Goal: Transaction & Acquisition: Purchase product/service

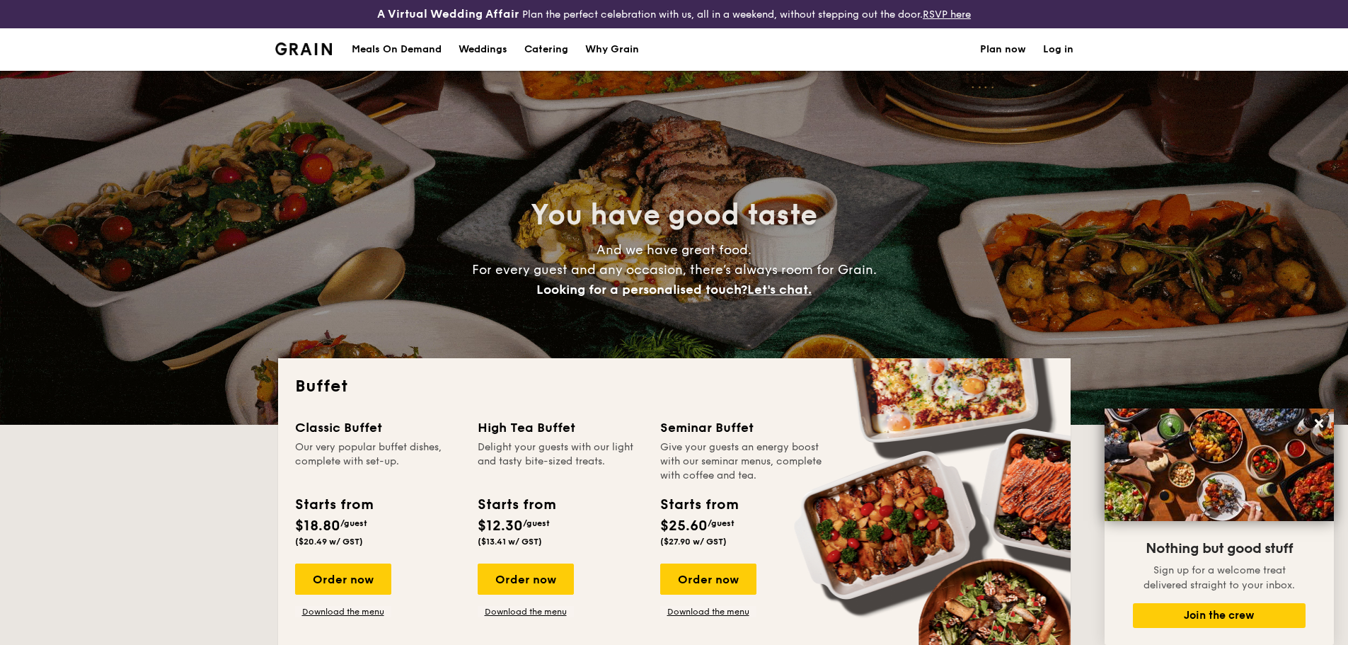
select select
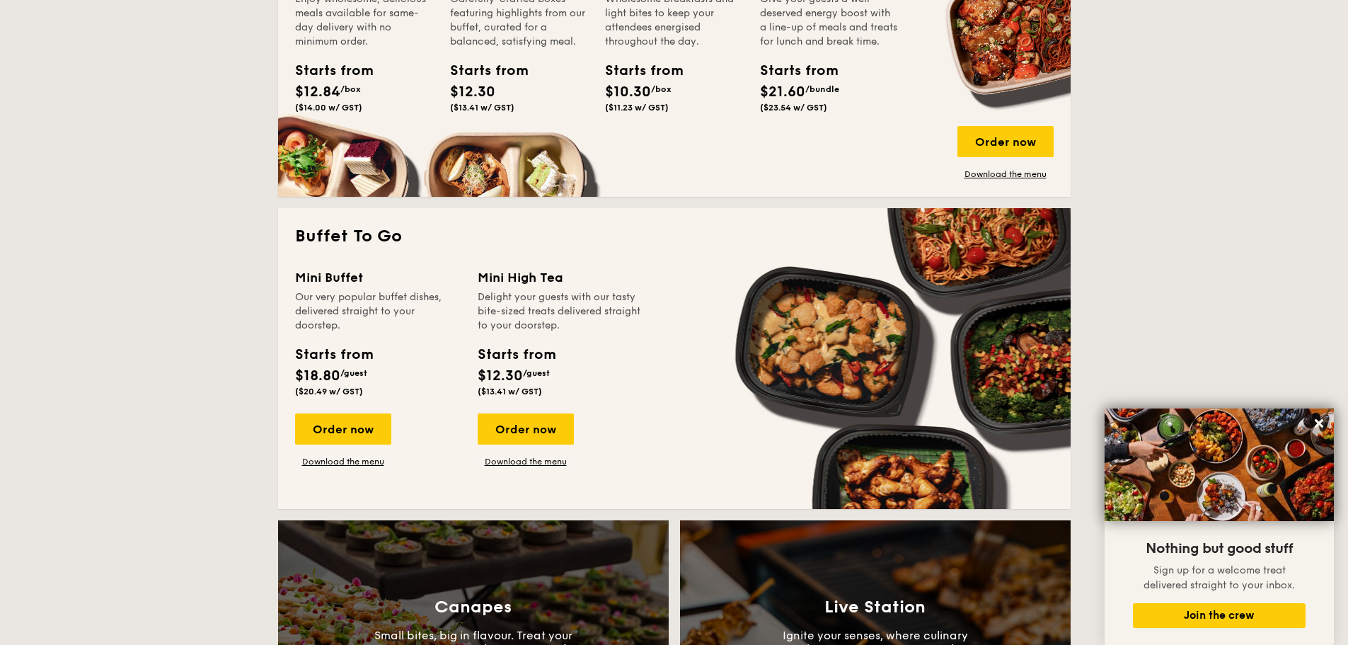
scroll to position [991, 0]
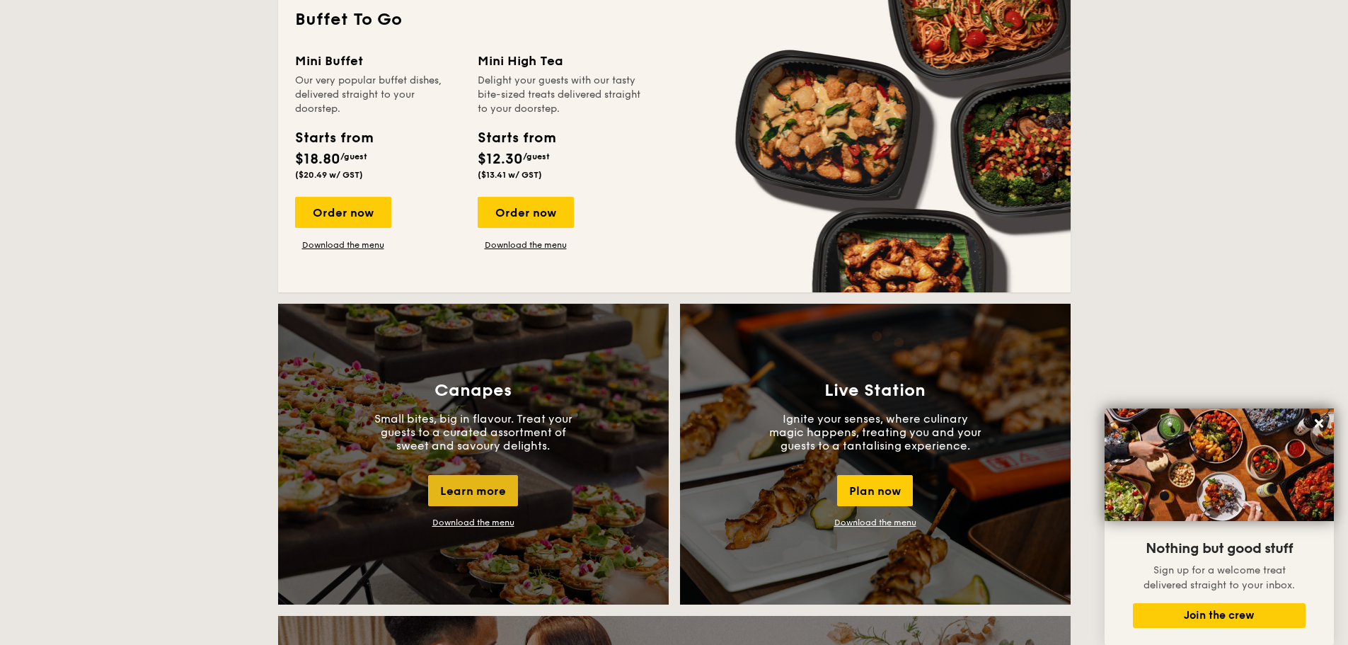
click at [480, 488] on div "Learn more" at bounding box center [473, 490] width 90 height 31
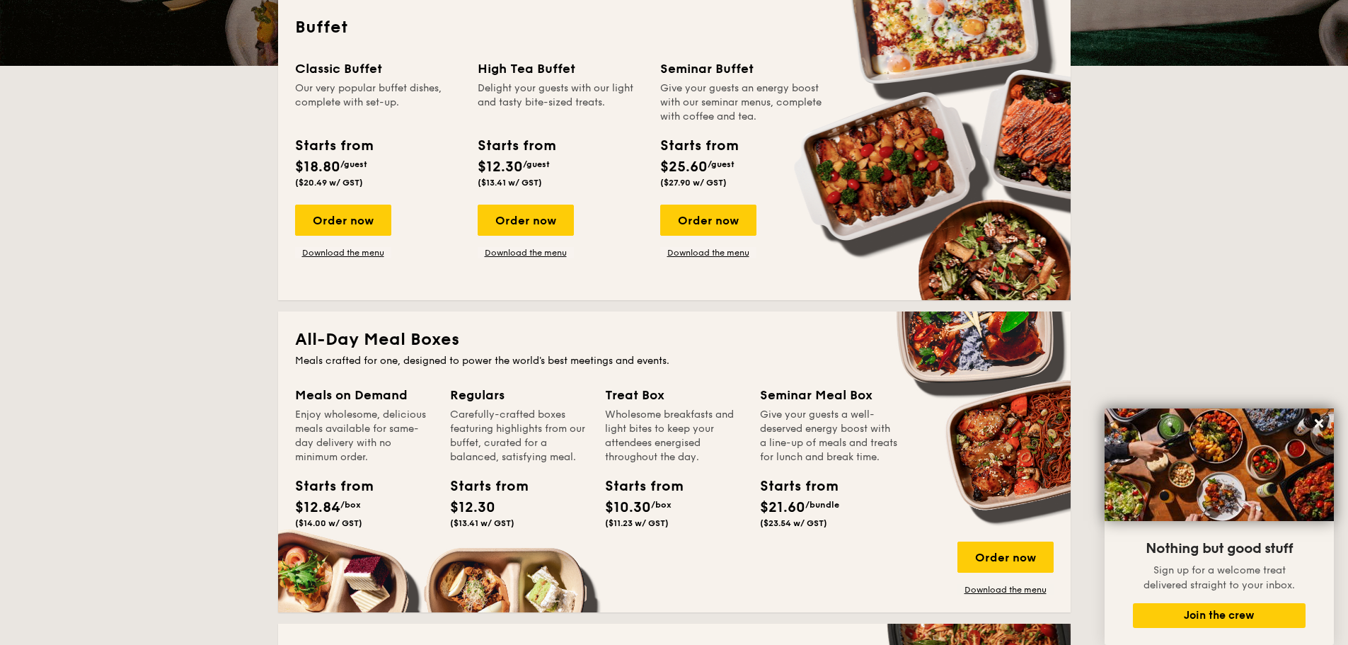
scroll to position [354, 0]
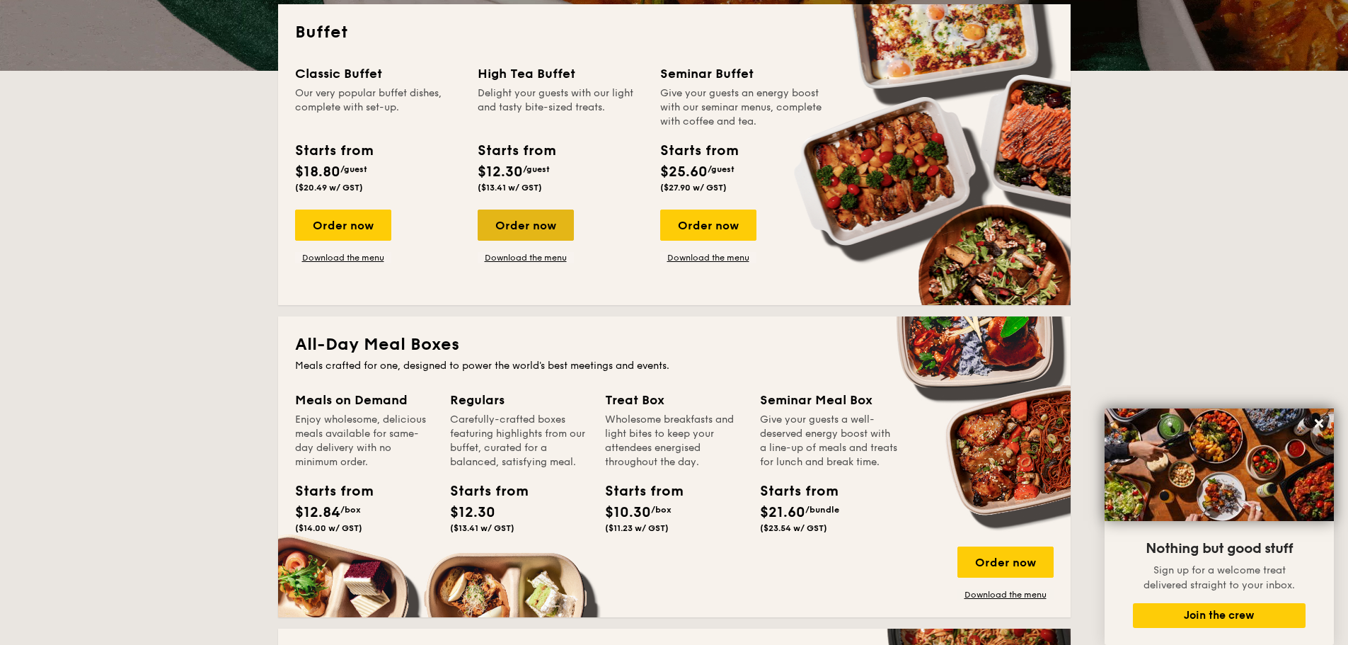
click at [529, 224] on div "Order now" at bounding box center [526, 224] width 96 height 31
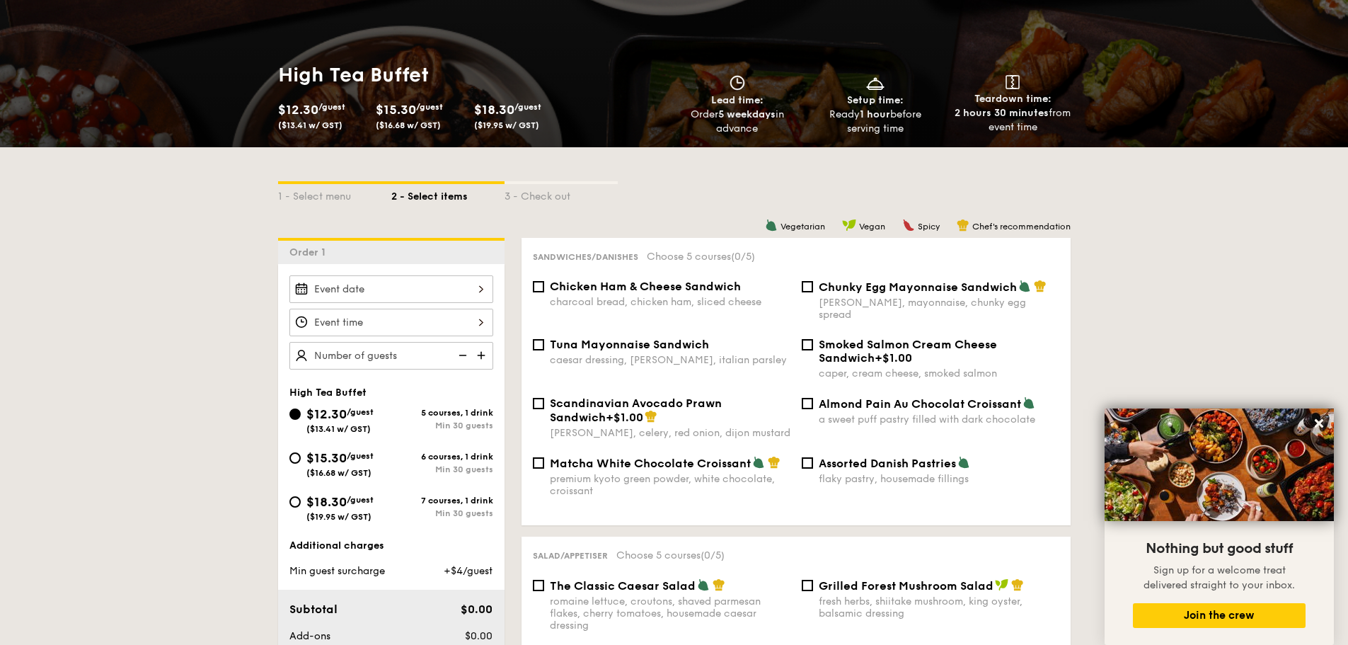
scroll to position [212, 0]
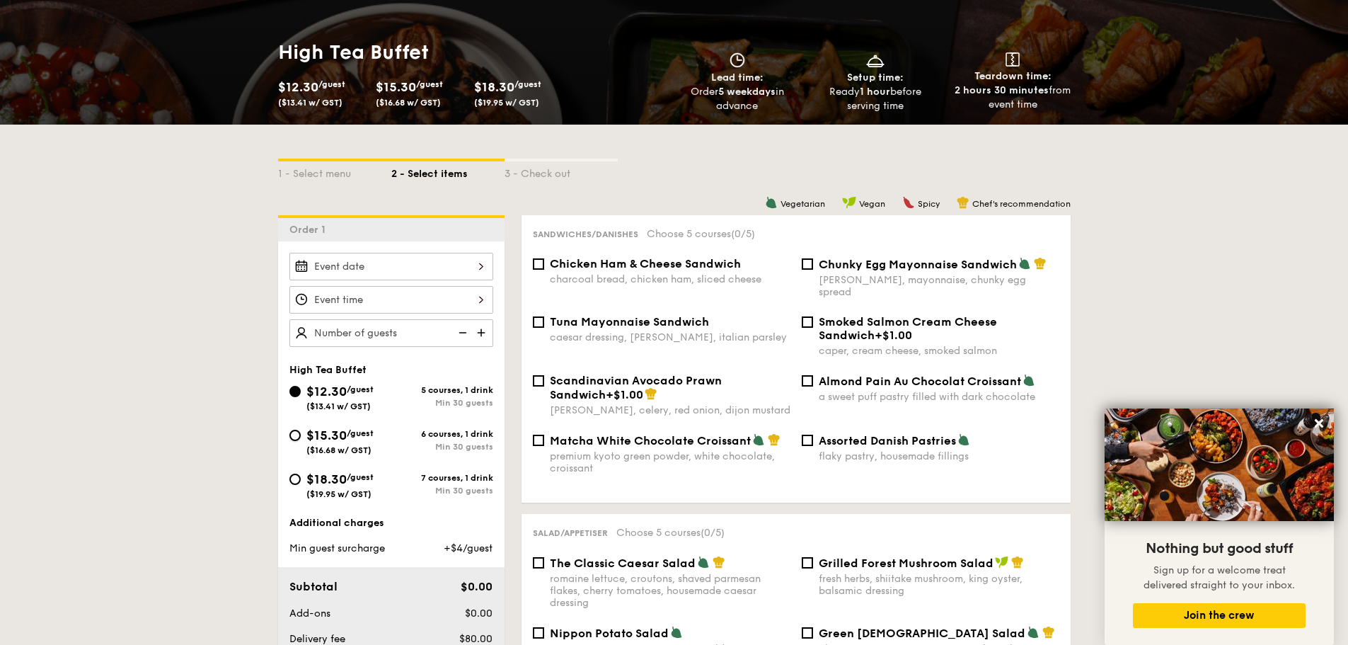
click at [296, 434] on input "$15.30 /guest ($16.68 w/ GST) 6 courses, 1 drink Min 30 guests" at bounding box center [294, 435] width 11 height 11
radio input "true"
type input "30 guests"
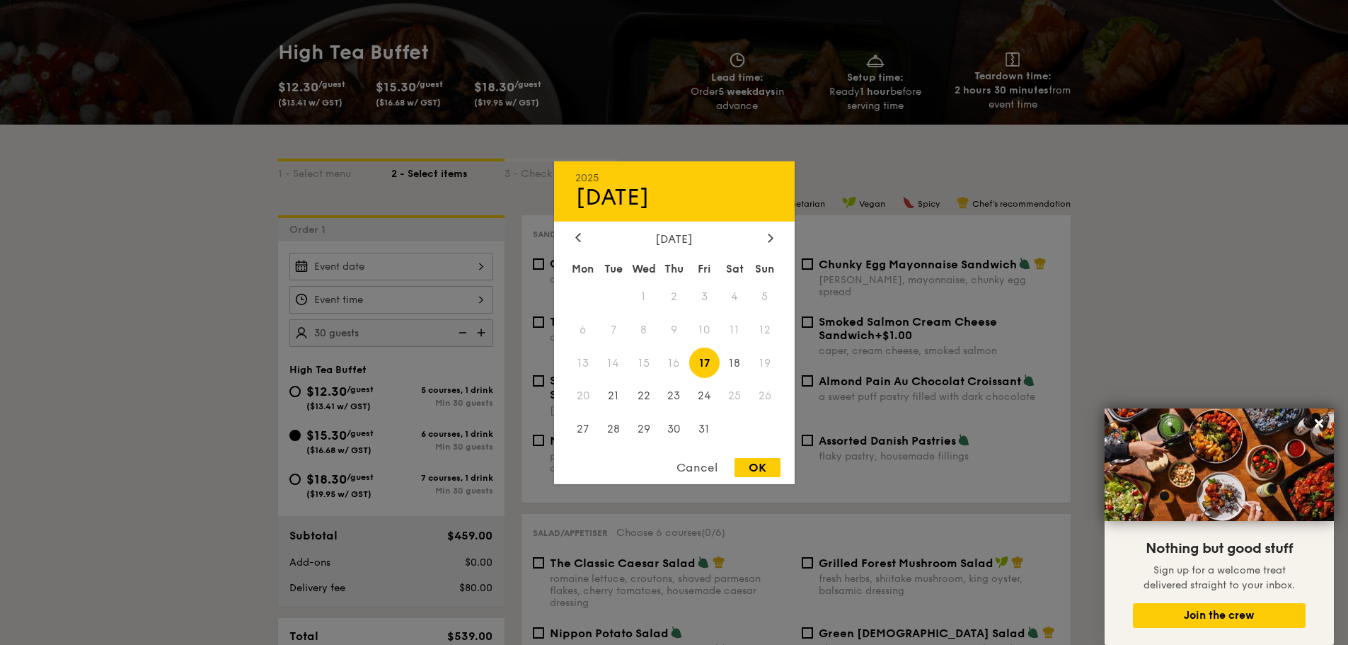
click at [434, 264] on div "2025 Oct [DATE] Tue Wed Thu Fri Sat Sun 1 2 3 4 5 6 7 8 9 10 11 12 13 14 15 16 …" at bounding box center [391, 267] width 204 height 28
drag, startPoint x: 766, startPoint y: 229, endPoint x: 766, endPoint y: 236, distance: 7.8
click at [766, 235] on div "2025 Oct [DATE] Tue Wed Thu Fri Sat Sun 1 2 3 4 5 6 7 8 9 10 11 12 13 14 15 16 …" at bounding box center [674, 322] width 241 height 323
click at [766, 236] on div at bounding box center [770, 237] width 13 height 13
click at [768, 236] on icon at bounding box center [771, 237] width 6 height 9
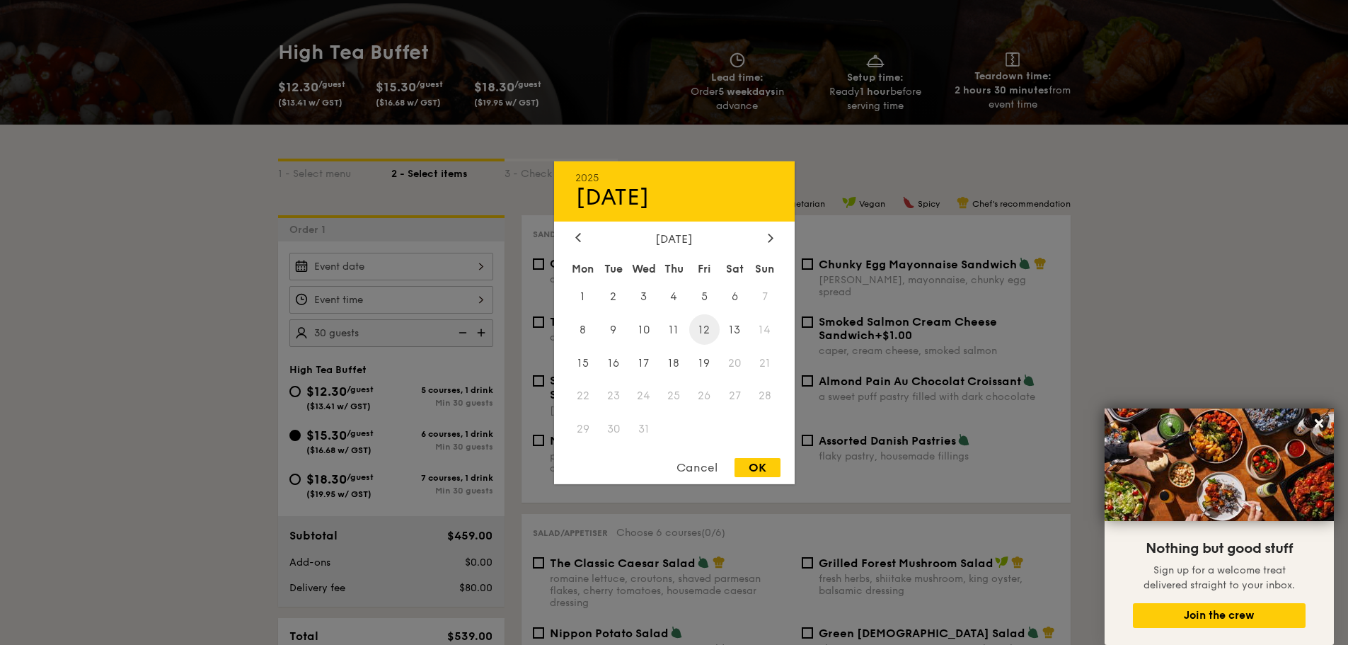
click at [706, 333] on span "12" at bounding box center [704, 329] width 30 height 30
click at [758, 471] on div "OK" at bounding box center [757, 467] width 46 height 19
type input "[DATE]"
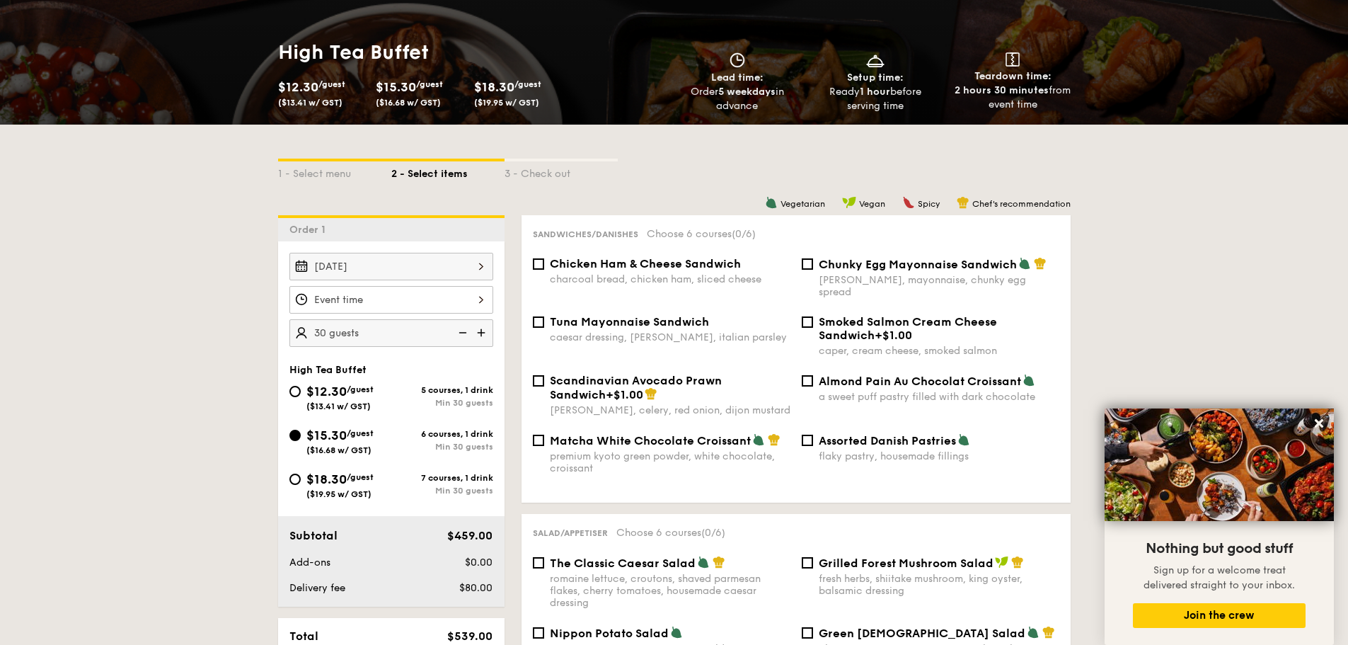
click at [401, 296] on div at bounding box center [391, 300] width 204 height 28
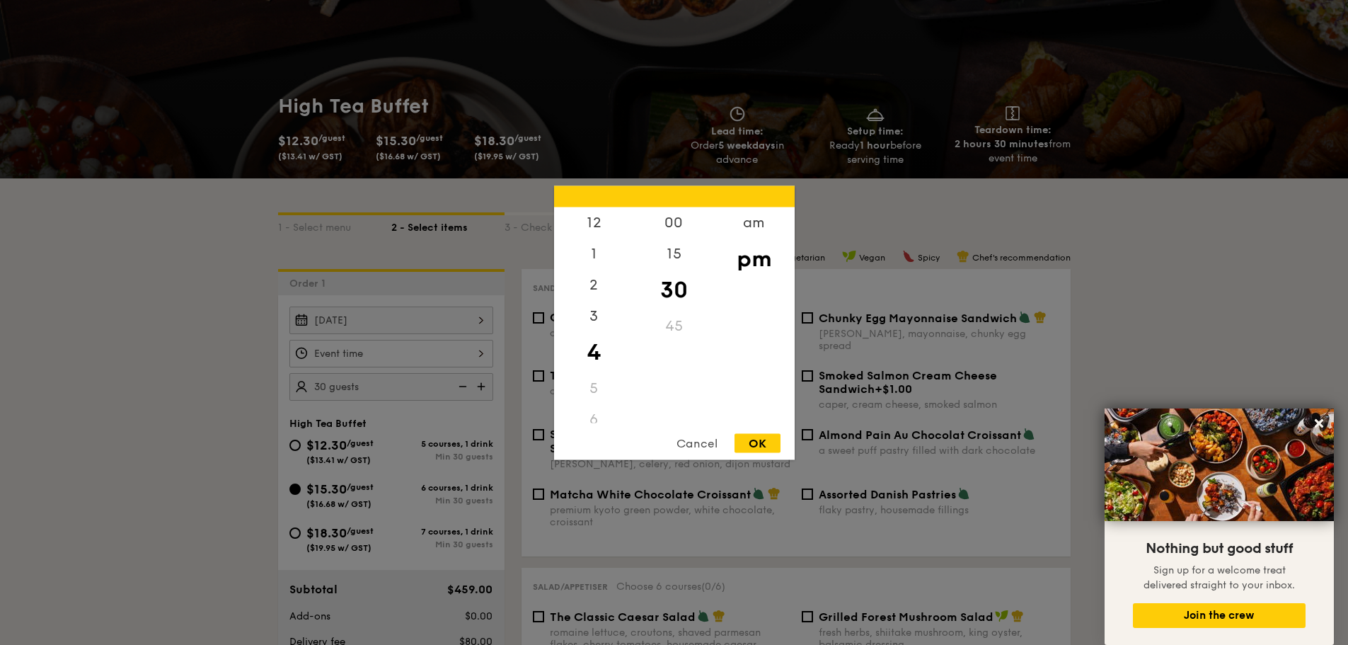
scroll to position [71, 0]
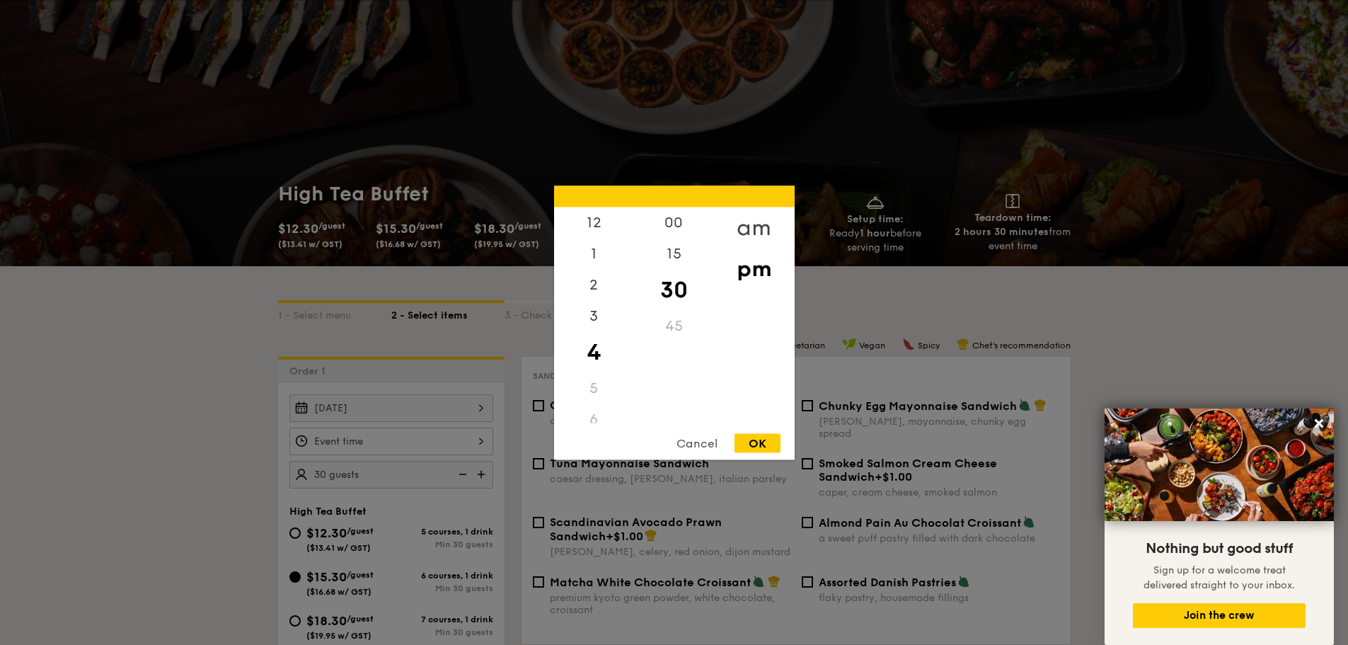
click at [758, 211] on div "am" at bounding box center [754, 227] width 80 height 41
click at [679, 296] on div "30" at bounding box center [674, 289] width 80 height 41
click at [596, 415] on div "11" at bounding box center [594, 411] width 80 height 41
click at [754, 444] on div "OK" at bounding box center [757, 442] width 46 height 19
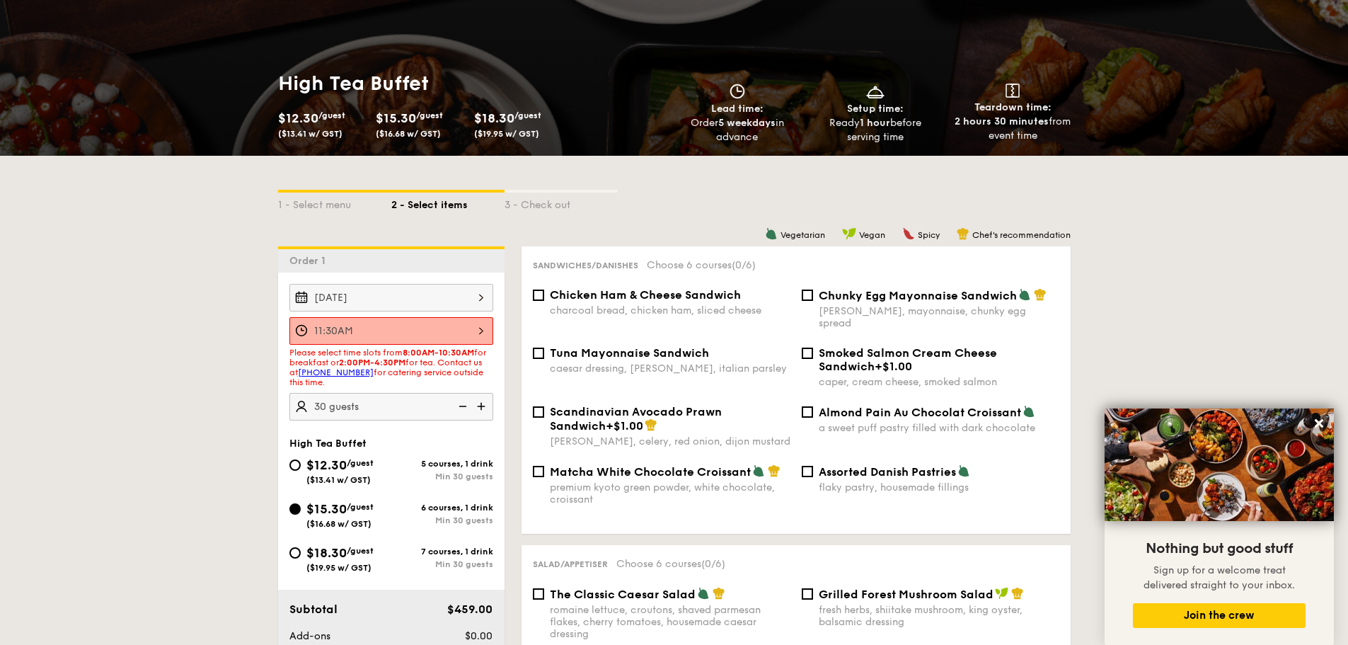
scroll to position [212, 0]
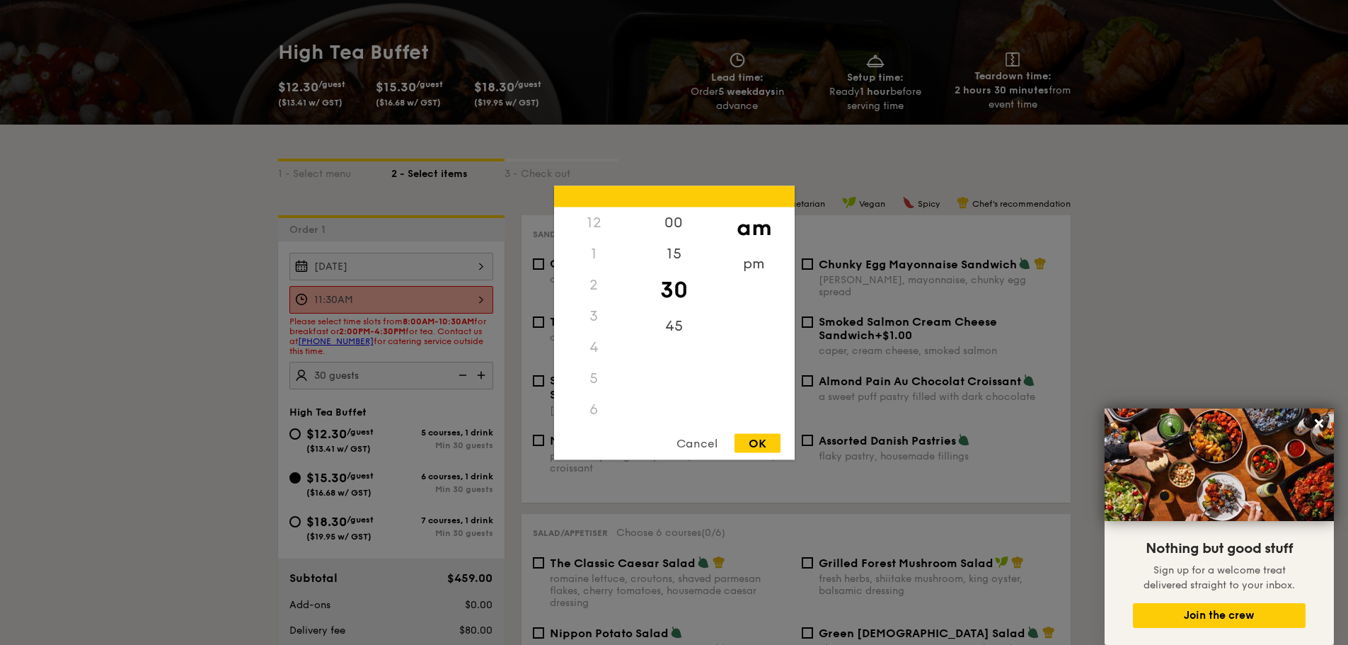
click at [464, 295] on div "11:30AM 12 1 2 3 4 5 6 7 8 9 10 11 00 15 30 45 am pm Cancel OK" at bounding box center [391, 300] width 204 height 28
click at [594, 226] on div "1" at bounding box center [594, 227] width 80 height 31
click at [751, 265] on div "pm" at bounding box center [754, 268] width 80 height 41
click at [600, 231] on div "1" at bounding box center [594, 232] width 80 height 41
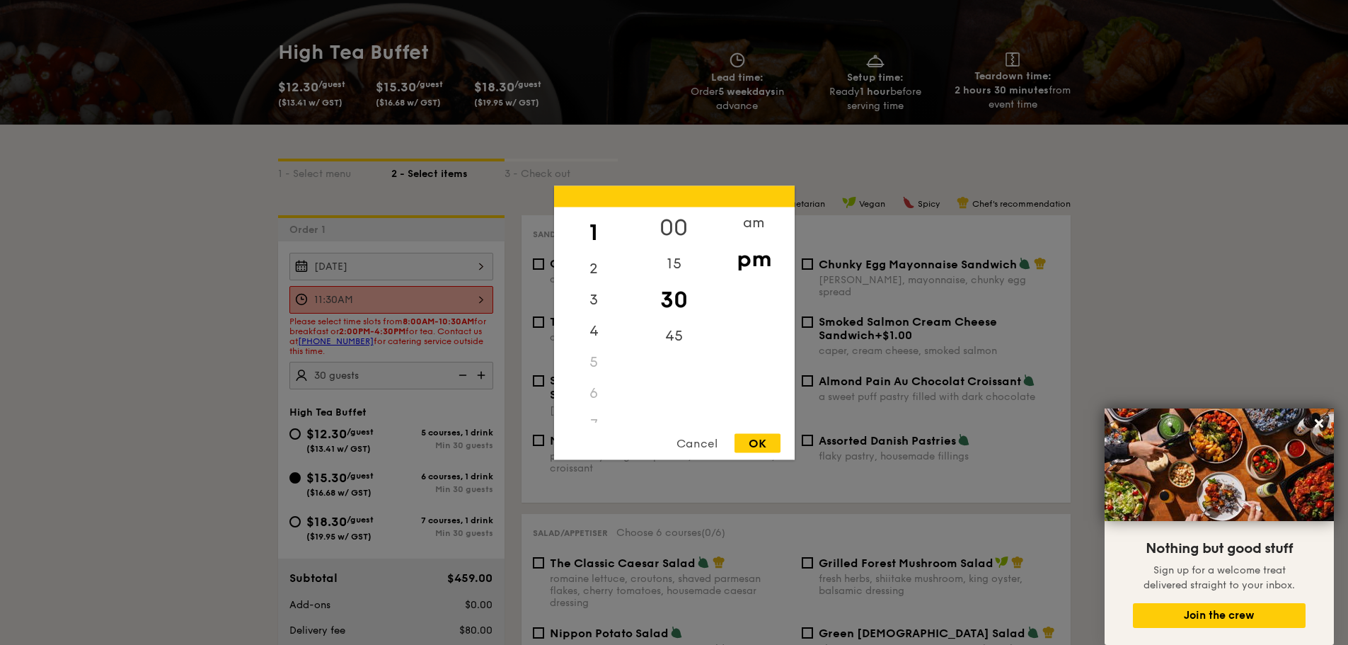
click at [679, 224] on div "00" at bounding box center [674, 227] width 80 height 41
click at [768, 437] on div "OK" at bounding box center [757, 442] width 46 height 19
type input "1:00PM"
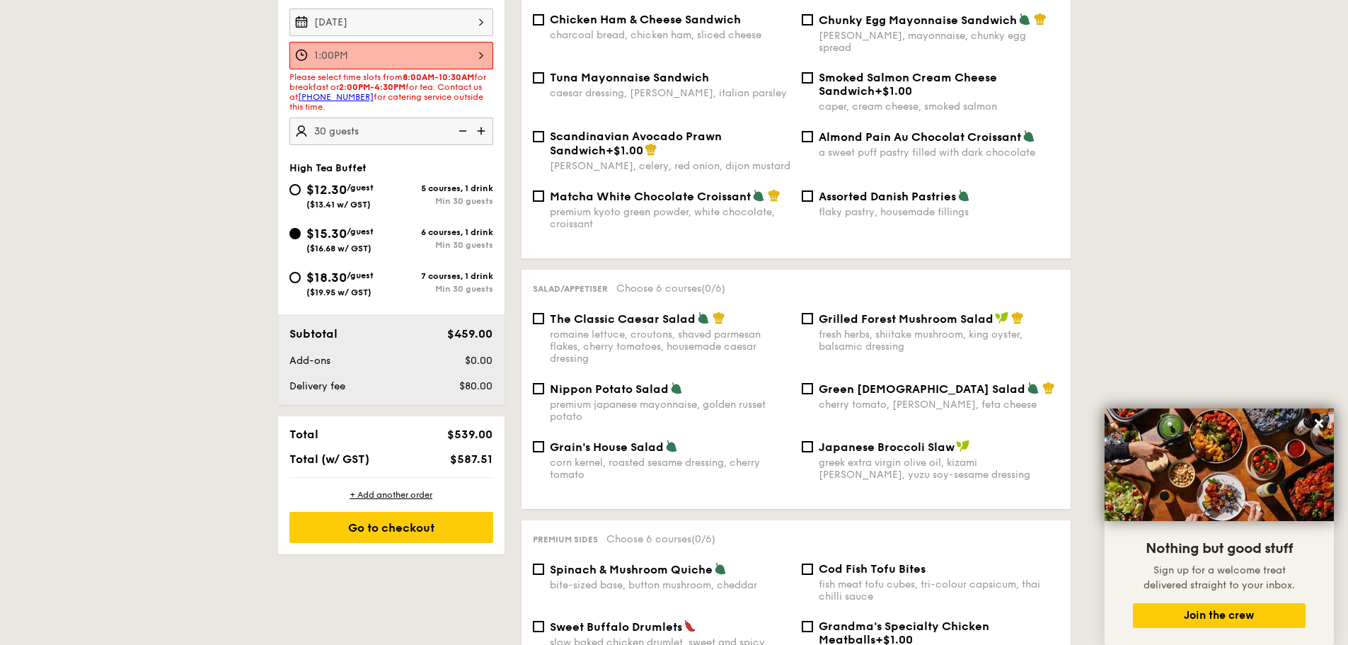
scroll to position [425, 0]
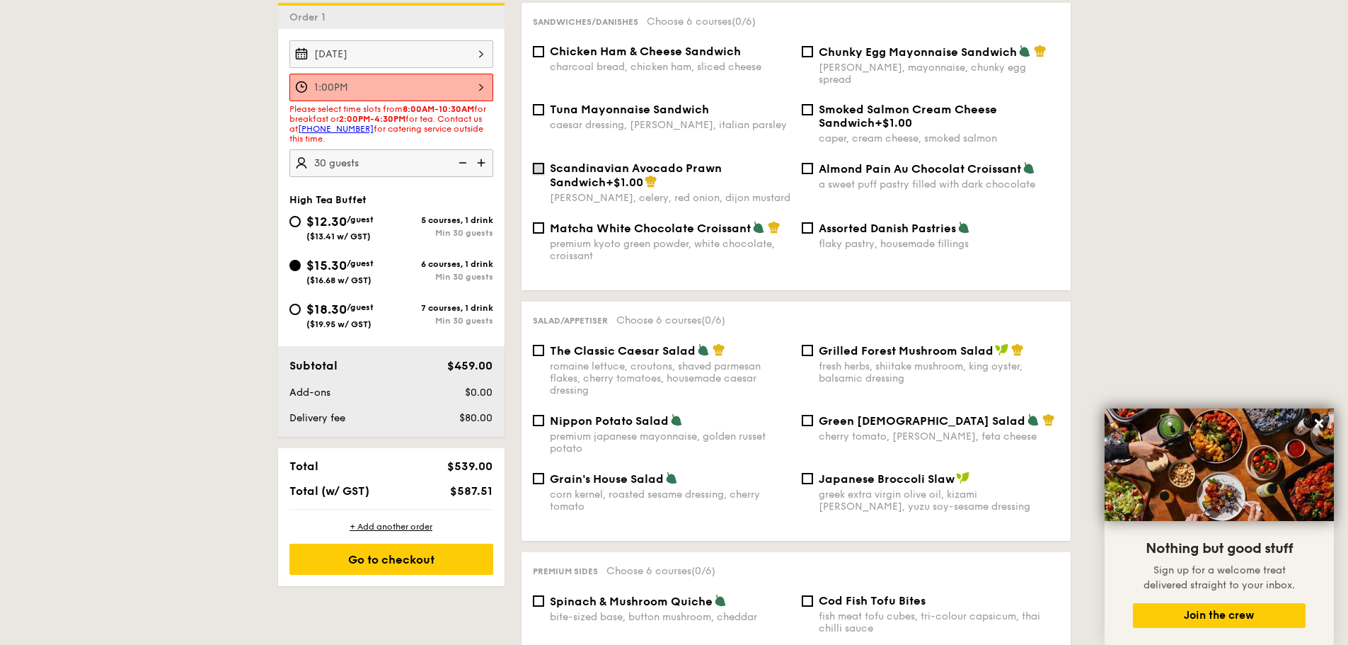
click at [541, 163] on input "Scandinavian Avocado Prawn Sandwich +$1.00 [PERSON_NAME], celery, red onion, di…" at bounding box center [538, 168] width 11 height 11
checkbox input "true"
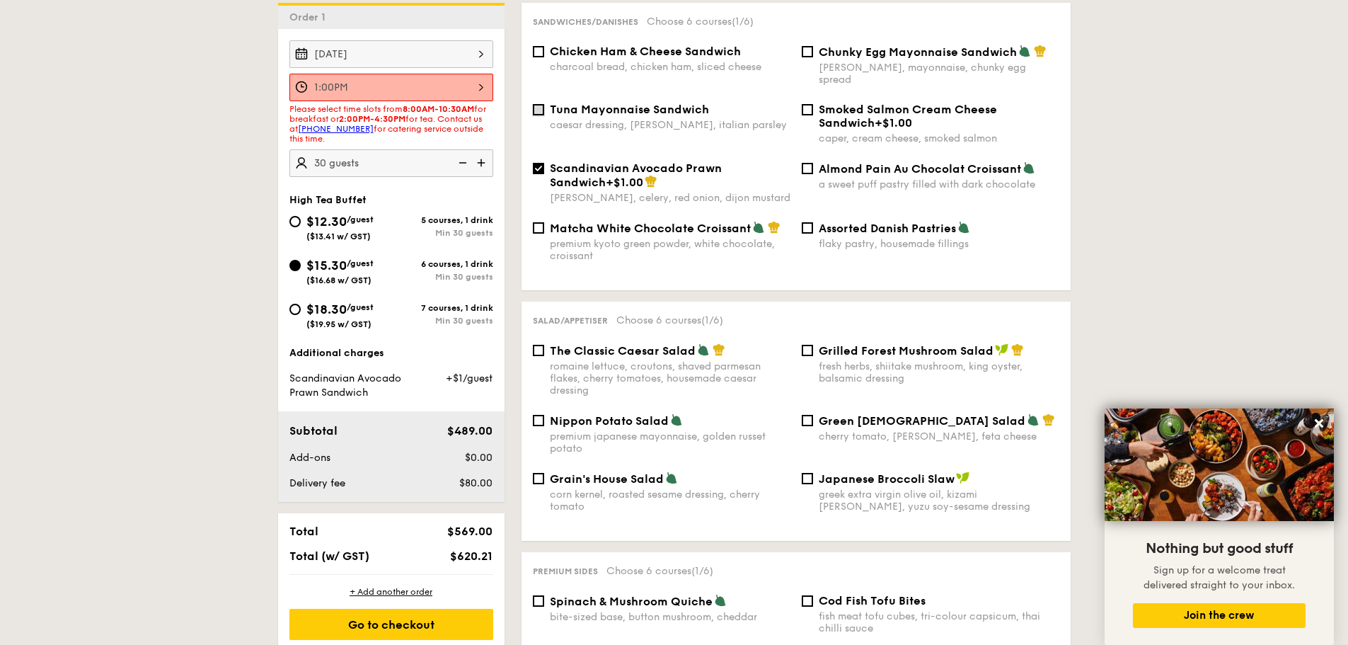
click at [535, 104] on input "Tuna Mayonnaise Sandwich caesar dressing, [GEOGRAPHIC_DATA], italian parsley" at bounding box center [538, 109] width 11 height 11
checkbox input "true"
click at [544, 55] on div "Chicken Ham & Cheese Sandwich charcoal bread, chicken ham, sliced cheese" at bounding box center [661, 59] width 269 height 28
click at [538, 56] on input "Chicken Ham & Cheese Sandwich charcoal bread, chicken ham, sliced cheese" at bounding box center [538, 51] width 11 height 11
checkbox input "true"
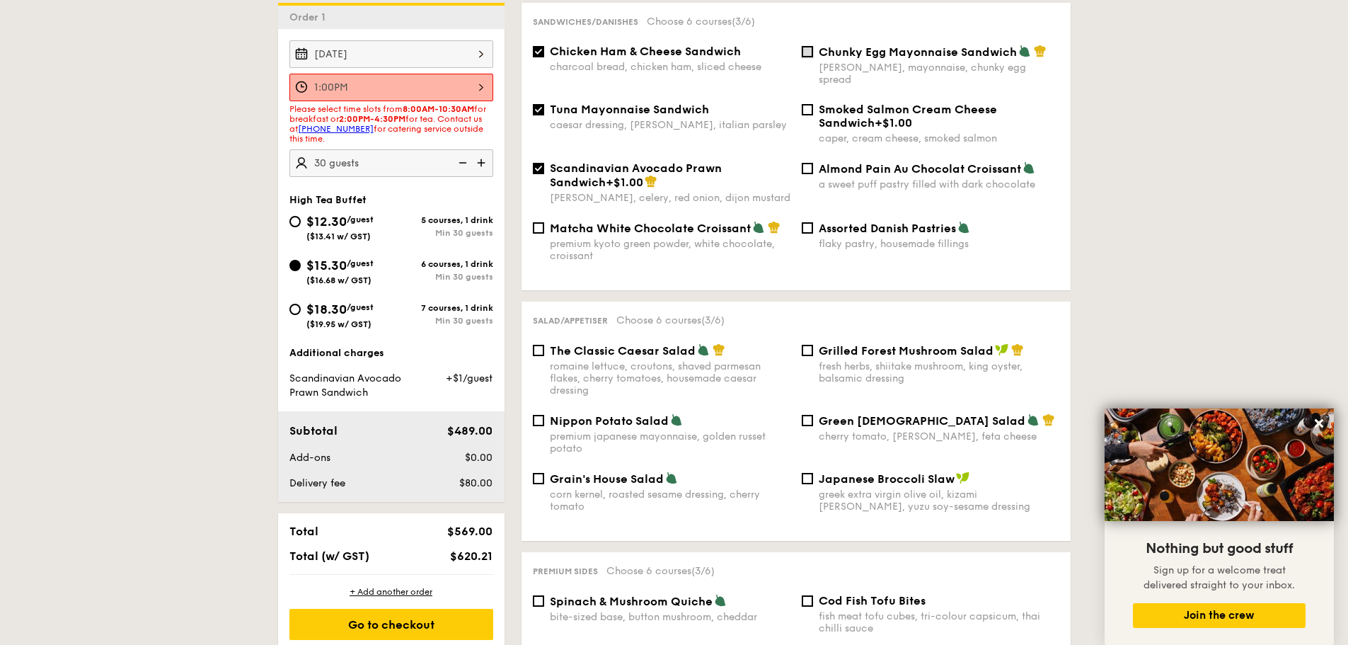
click at [810, 54] on input "Chunky Egg Mayonnaise Sandwich dijon mustard, mayonnaise, chunky egg spread" at bounding box center [807, 51] width 11 height 11
checkbox input "true"
click at [813, 103] on div "Smoked Salmon Cream Cheese Sandwich +$1.00 caper, cream cheese, smoked salmon" at bounding box center [930, 124] width 269 height 42
click at [811, 104] on input "Smoked Salmon Cream Cheese Sandwich +$1.00 caper, cream cheese, smoked salmon" at bounding box center [807, 109] width 11 height 11
checkbox input "true"
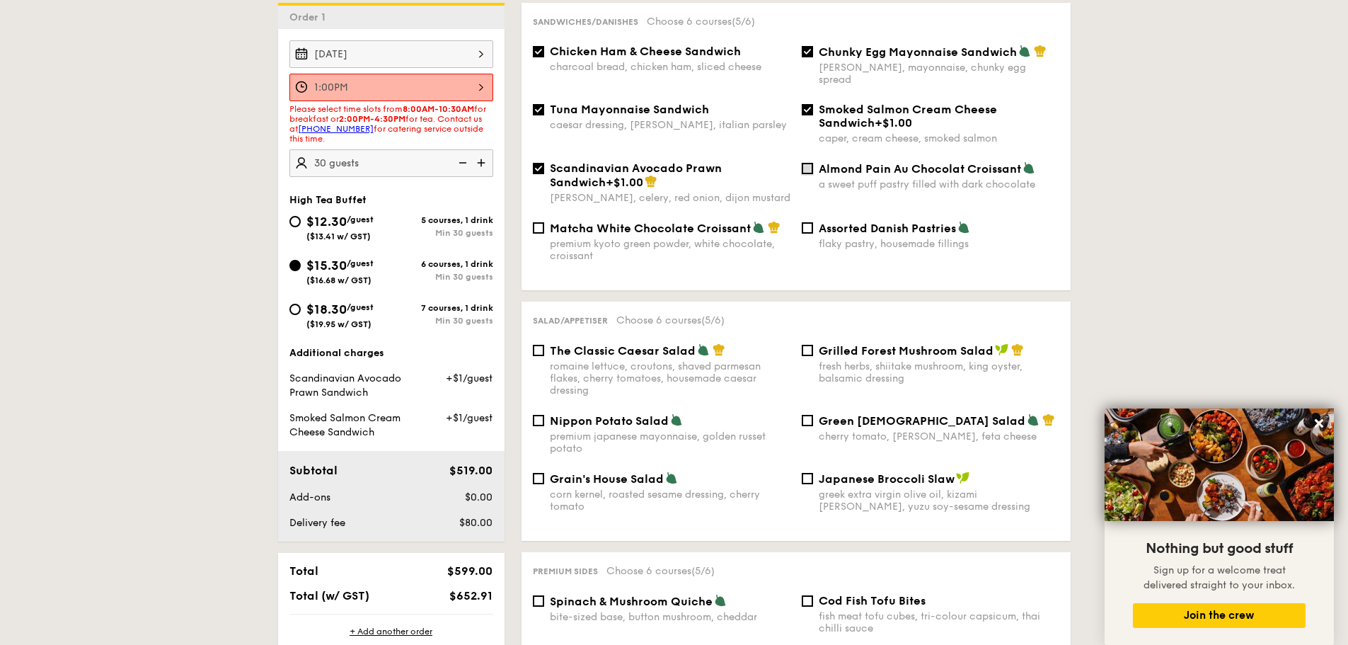
click at [812, 163] on input "Almond Pain Au Chocolat Croissant a sweet puff pastry filled with dark chocolate" at bounding box center [807, 168] width 11 height 11
checkbox input "true"
click at [812, 345] on input "Grilled Forest Mushroom Salad fresh herbs, shiitake mushroom, king oyster, bals…" at bounding box center [807, 350] width 11 height 11
checkbox input "true"
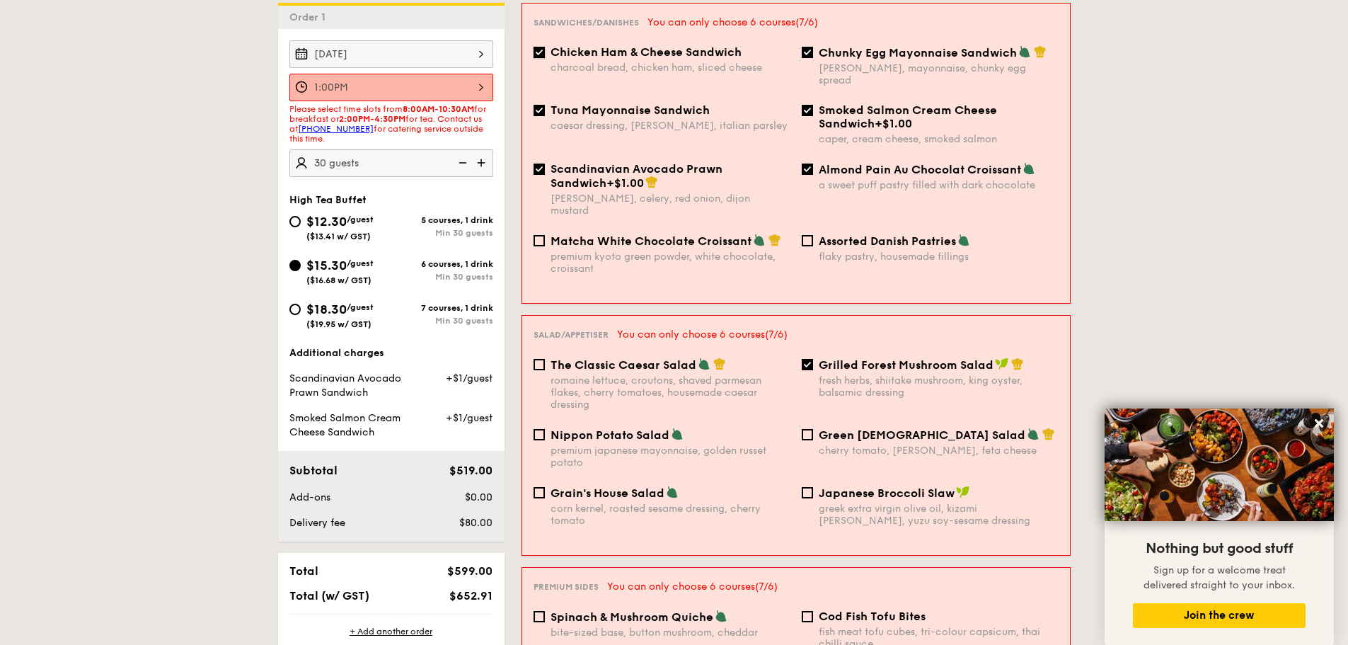
click at [536, 51] on input "Chicken Ham & Cheese Sandwich charcoal bread, chicken ham, sliced cheese" at bounding box center [539, 52] width 11 height 11
checkbox input "false"
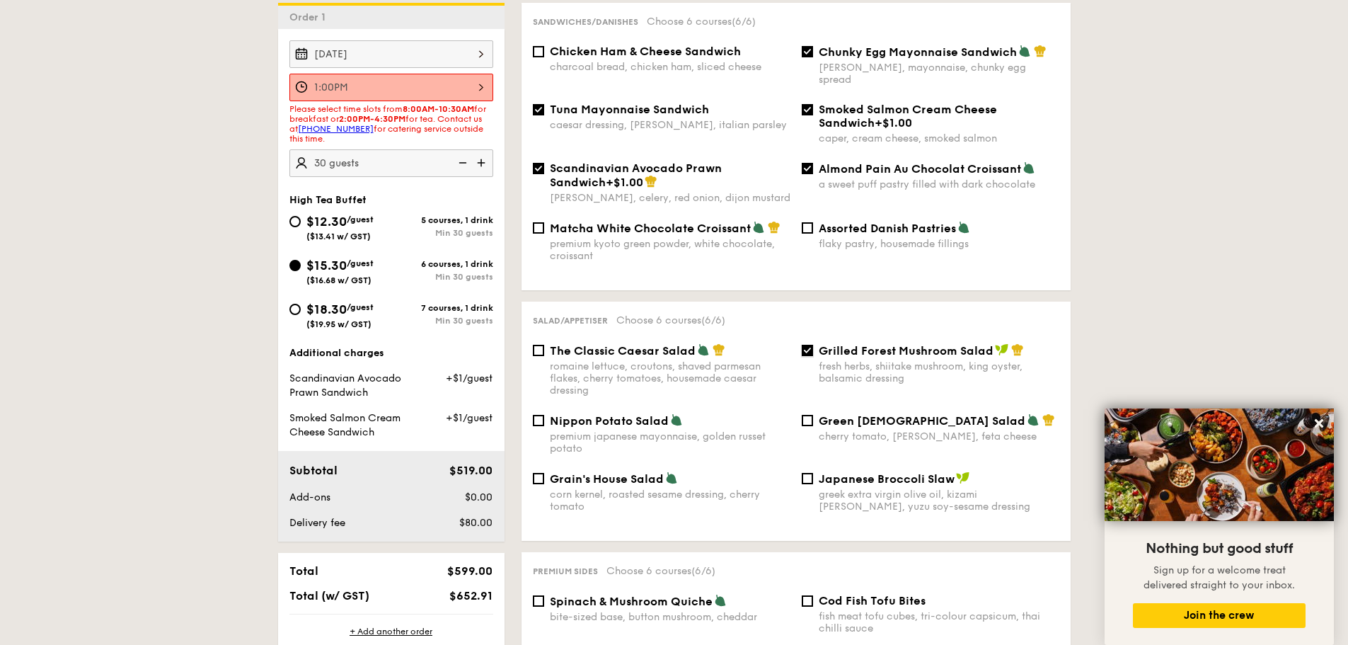
click at [810, 345] on input "Grilled Forest Mushroom Salad fresh herbs, shiitake mushroom, king oyster, bals…" at bounding box center [807, 350] width 11 height 11
checkbox input "false"
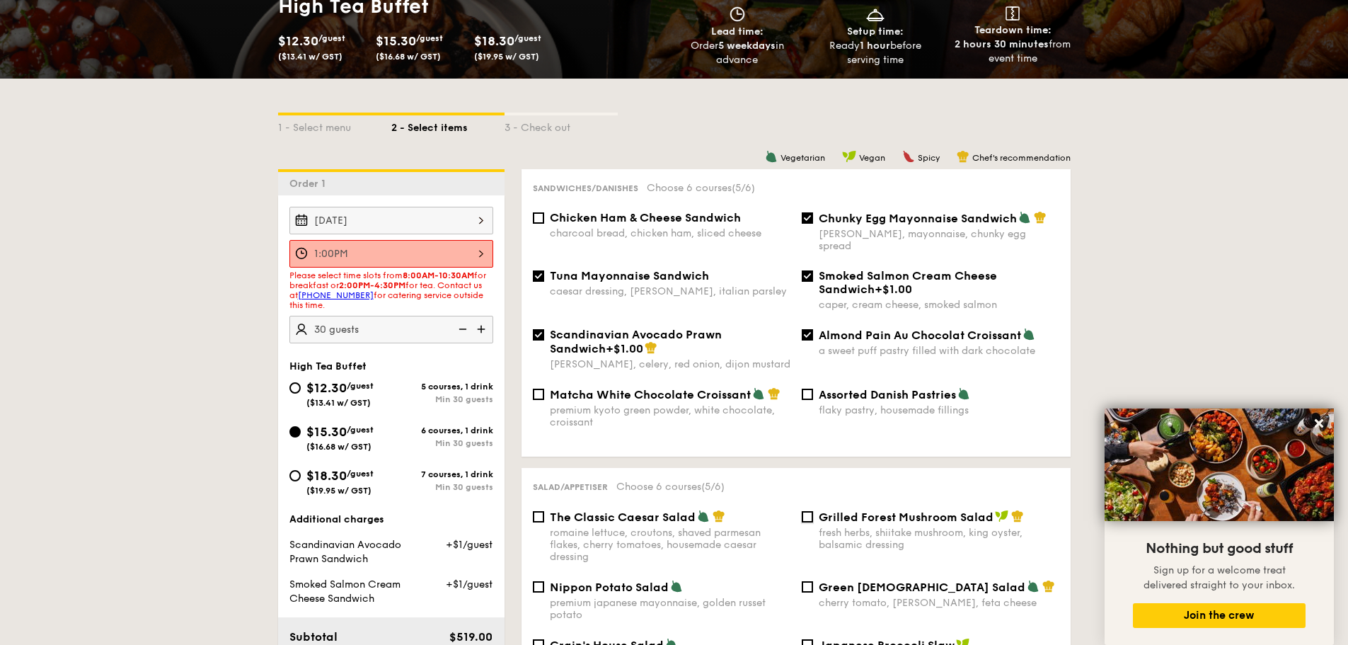
scroll to position [283, 0]
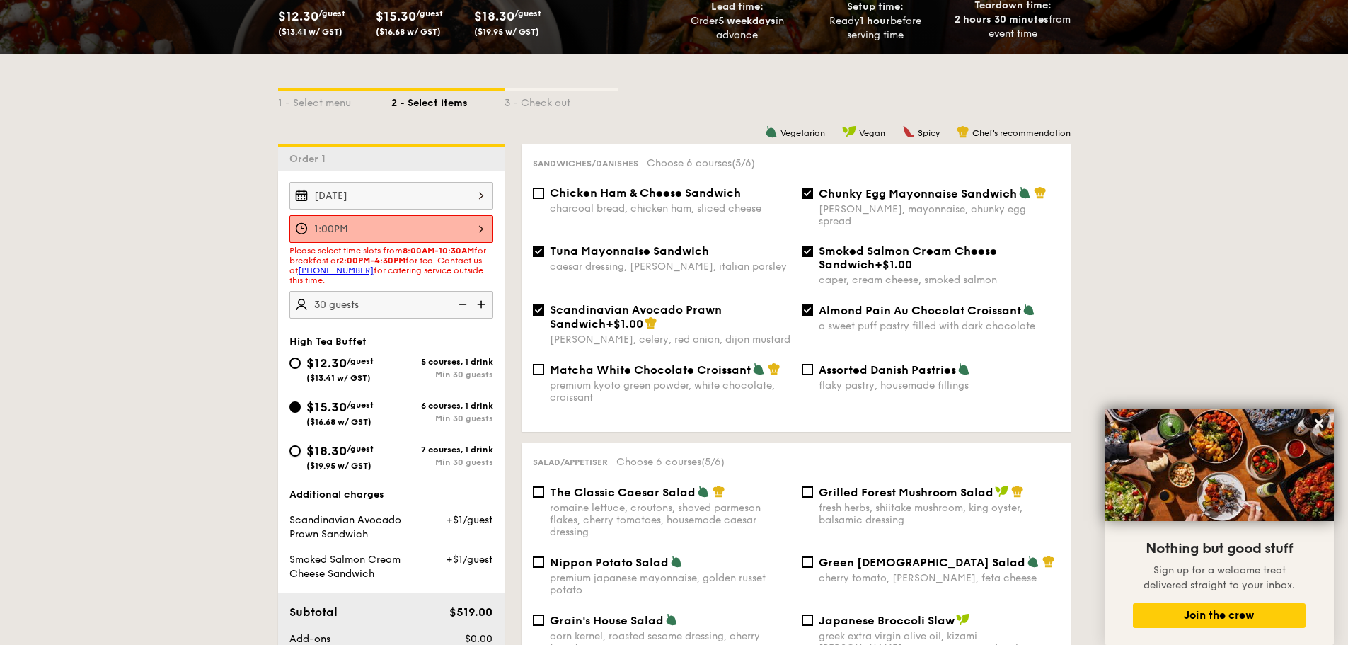
click at [297, 447] on input "$18.30 /guest ($19.95 w/ GST) 7 courses, 1 drink Min 30 guests" at bounding box center [294, 450] width 11 height 11
radio input "true"
checkbox input "false"
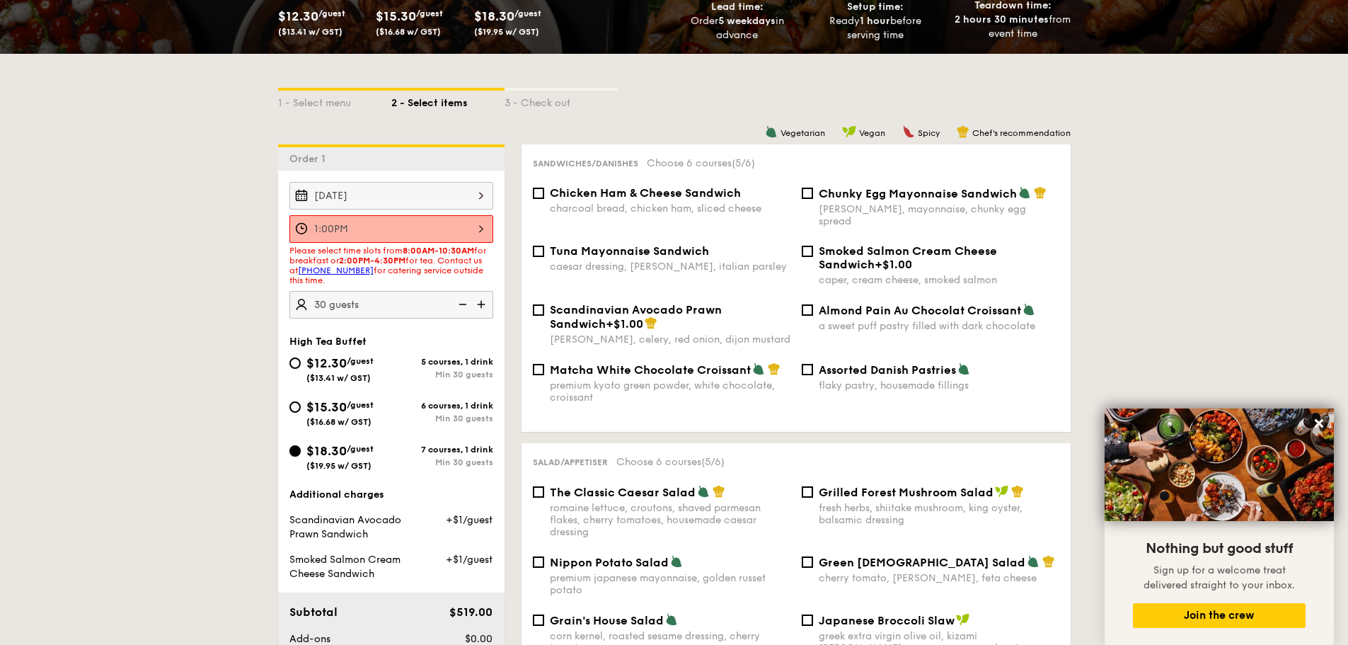
checkbox input "false"
radio input "true"
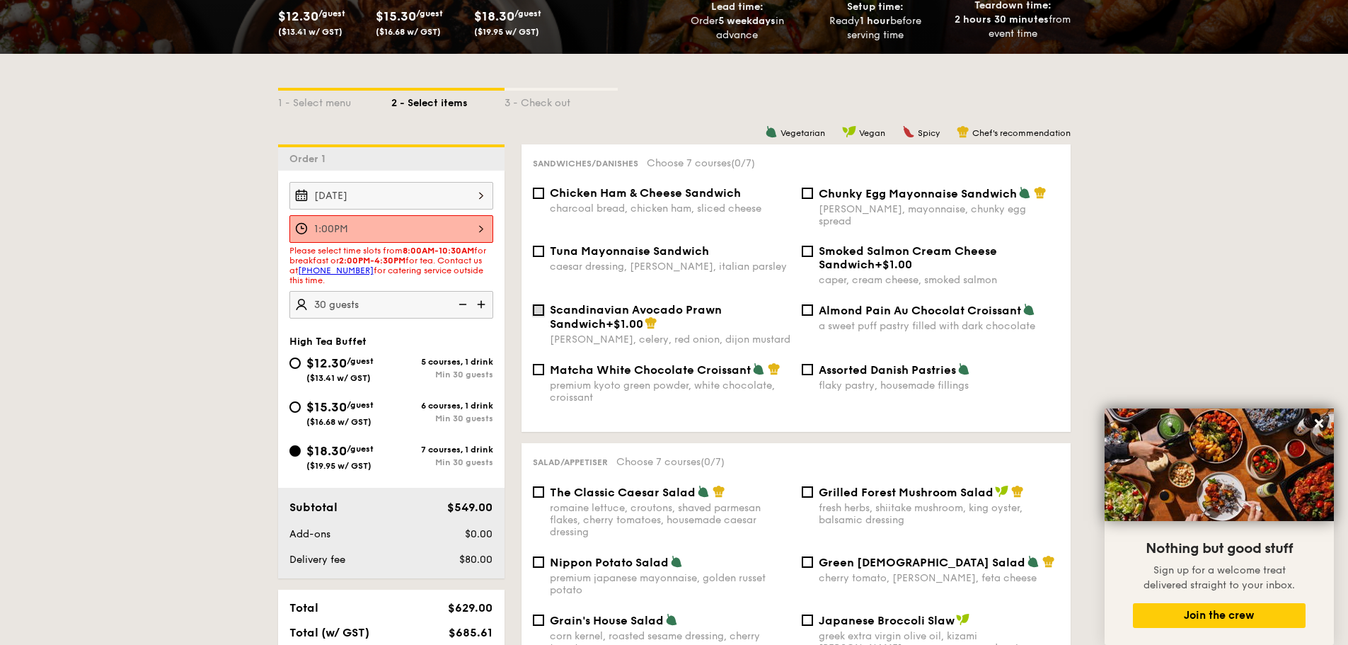
click at [538, 304] on input "Scandinavian Avocado Prawn Sandwich +$1.00 [PERSON_NAME], celery, red onion, di…" at bounding box center [538, 309] width 11 height 11
checkbox input "true"
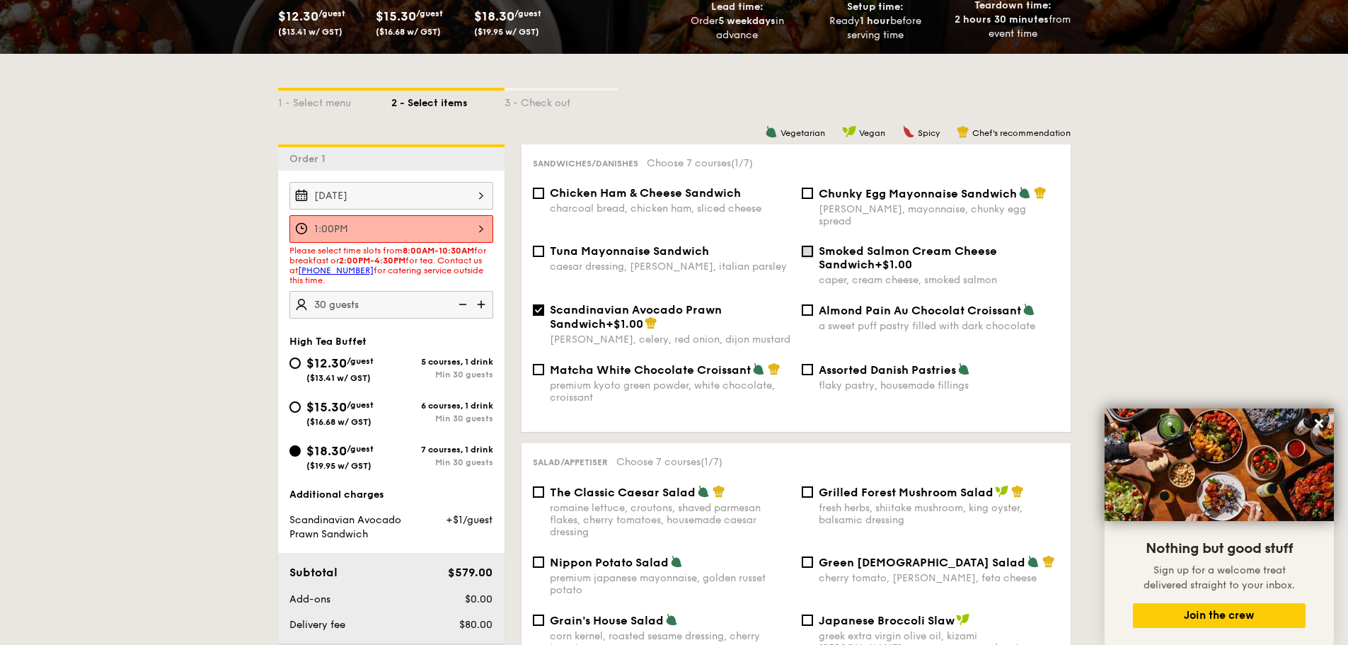
click at [804, 246] on input "Smoked Salmon Cream Cheese Sandwich +$1.00 caper, cream cheese, smoked salmon" at bounding box center [807, 251] width 11 height 11
click at [803, 246] on input "Smoked Salmon Cream Cheese Sandwich +$1.00 caper, cream cheese, smoked salmon" at bounding box center [807, 251] width 11 height 11
checkbox input "false"
click at [543, 246] on input "Tuna Mayonnaise Sandwich caesar dressing, [GEOGRAPHIC_DATA], italian parsley" at bounding box center [538, 251] width 11 height 11
checkbox input "true"
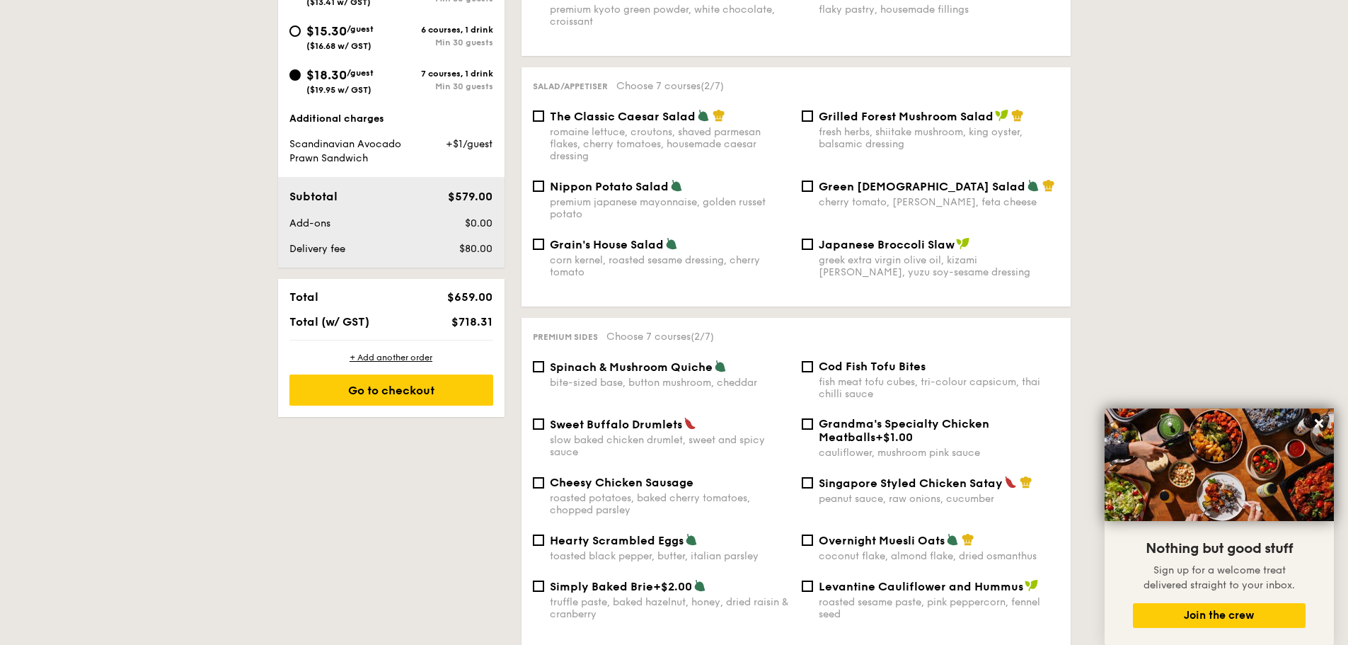
scroll to position [637, 0]
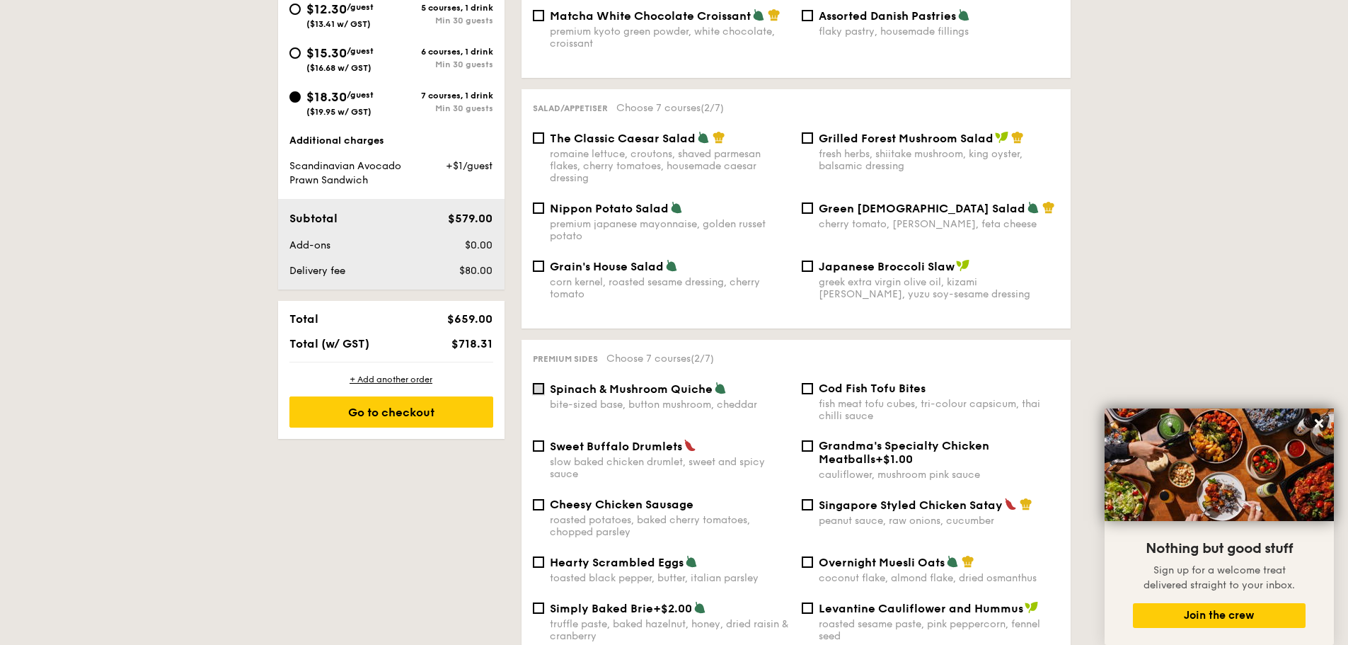
click at [536, 383] on input "Spinach & Mushroom Quiche bite-sized base, button mushroom, cheddar" at bounding box center [538, 388] width 11 height 11
checkbox input "true"
click at [538, 132] on input "The Classic Caesar Salad romaine lettuce, croutons, shaved parmesan flakes, che…" at bounding box center [538, 137] width 11 height 11
checkbox input "true"
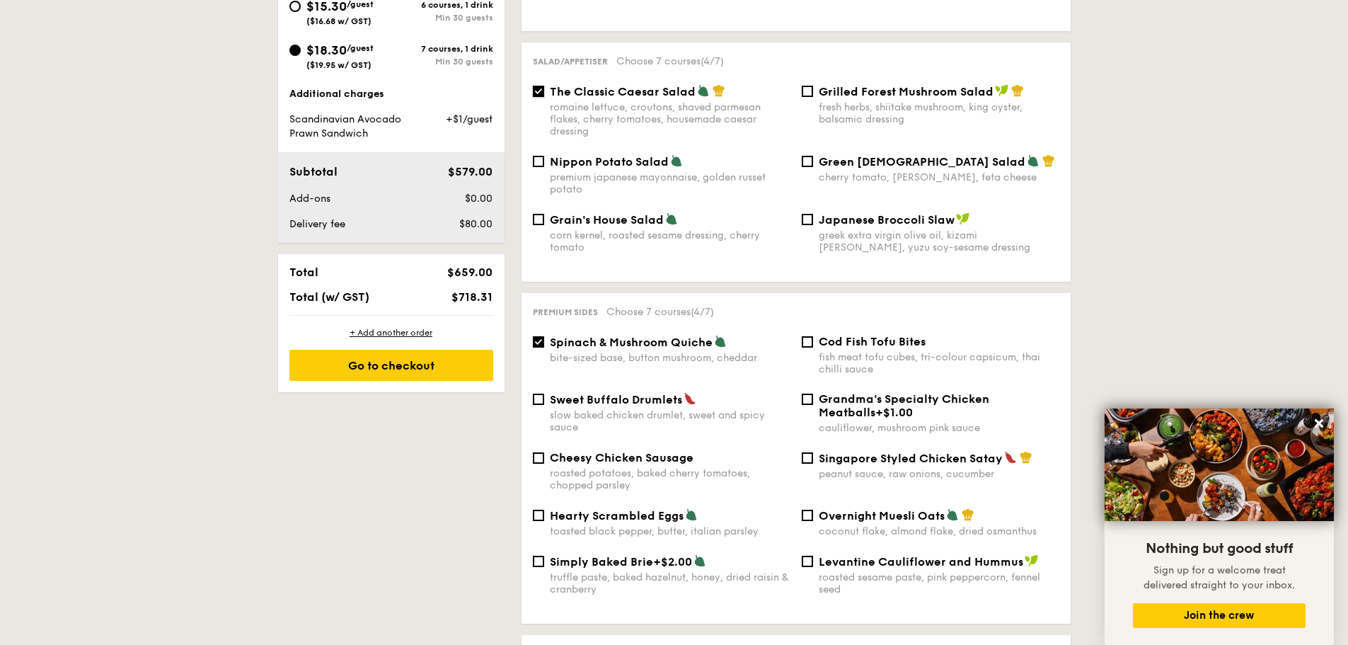
scroll to position [708, 0]
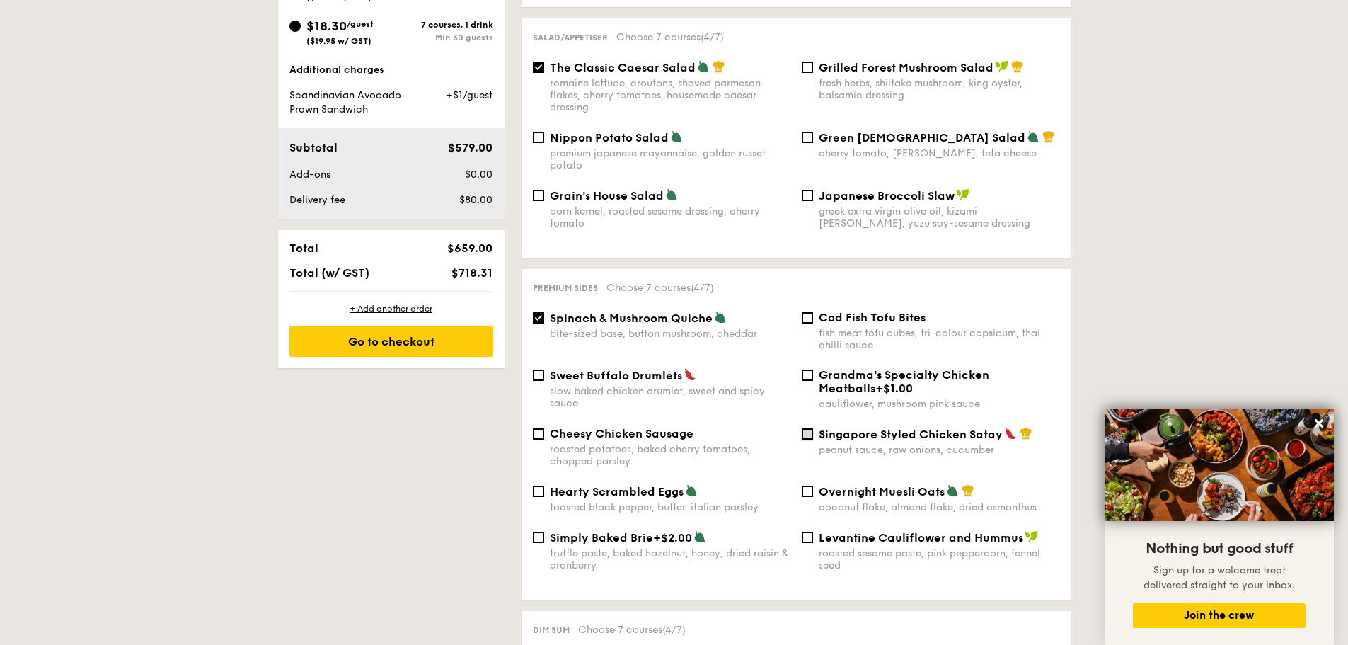
click at [810, 428] on input "Singapore Styled Chicken Satay peanut sauce, raw onions, cucumber" at bounding box center [807, 433] width 11 height 11
checkbox input "true"
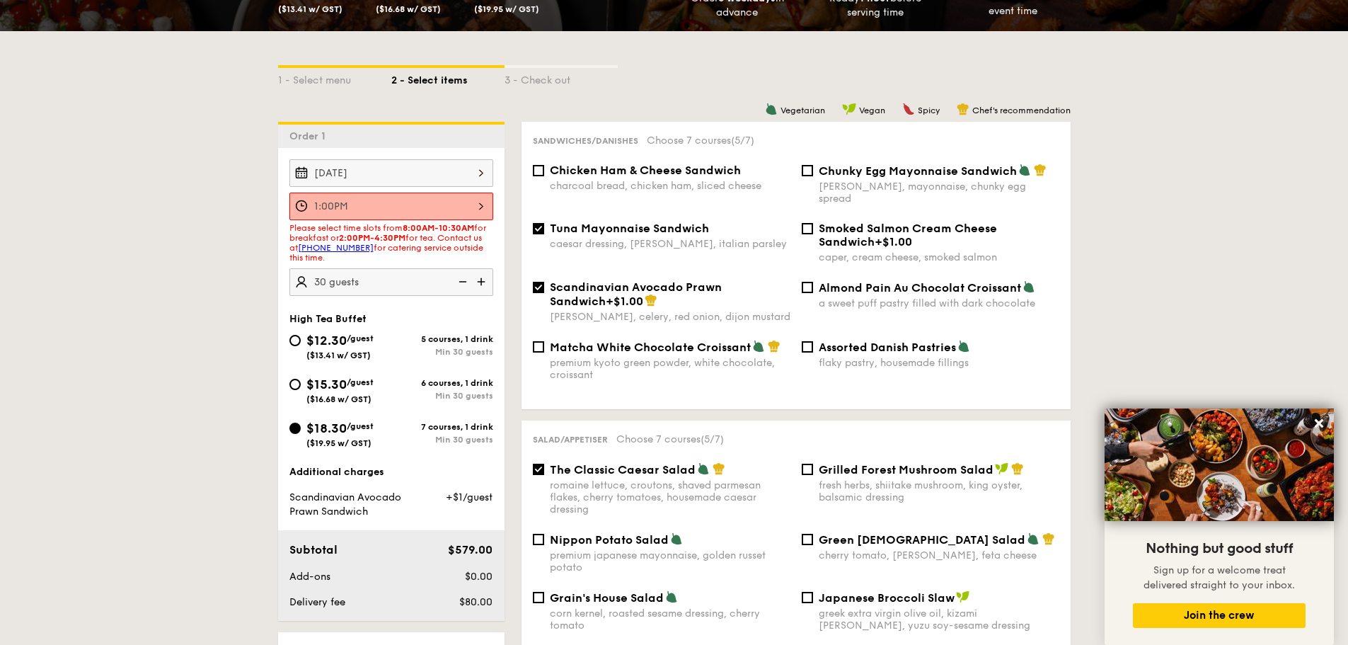
scroll to position [270, 0]
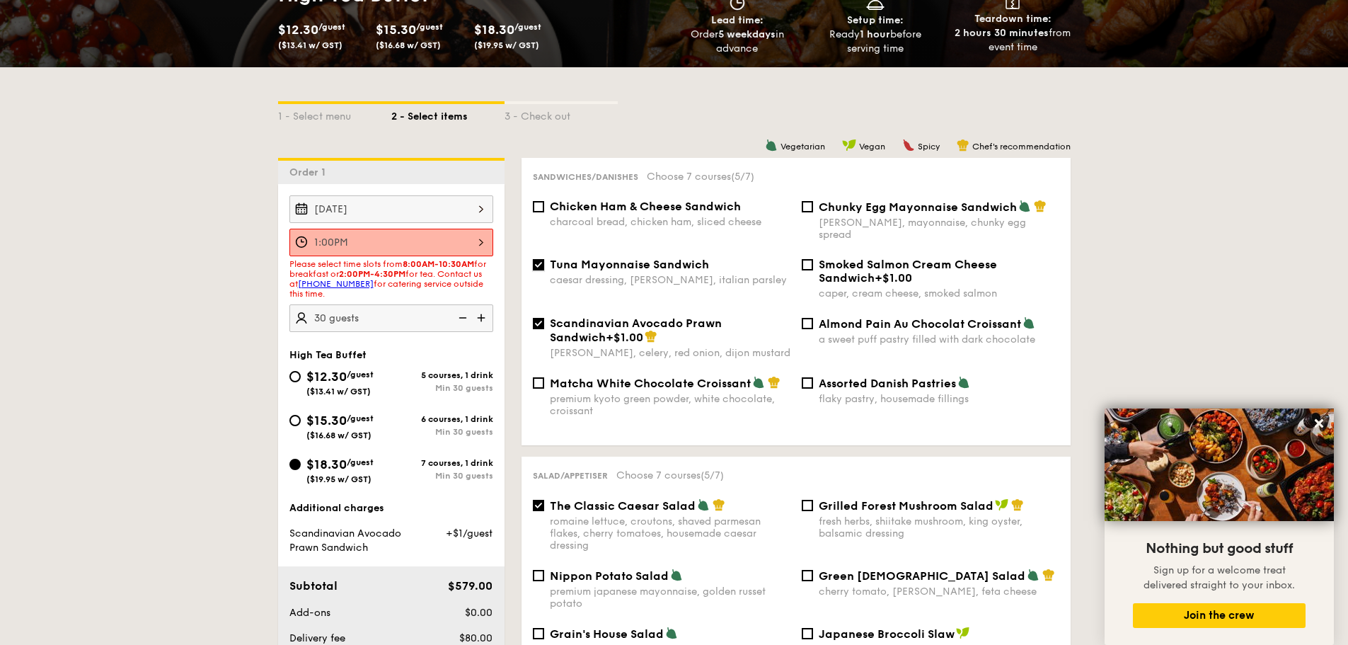
click at [540, 259] on input "Tuna Mayonnaise Sandwich caesar dressing, [GEOGRAPHIC_DATA], italian parsley" at bounding box center [538, 264] width 11 height 11
checkbox input "false"
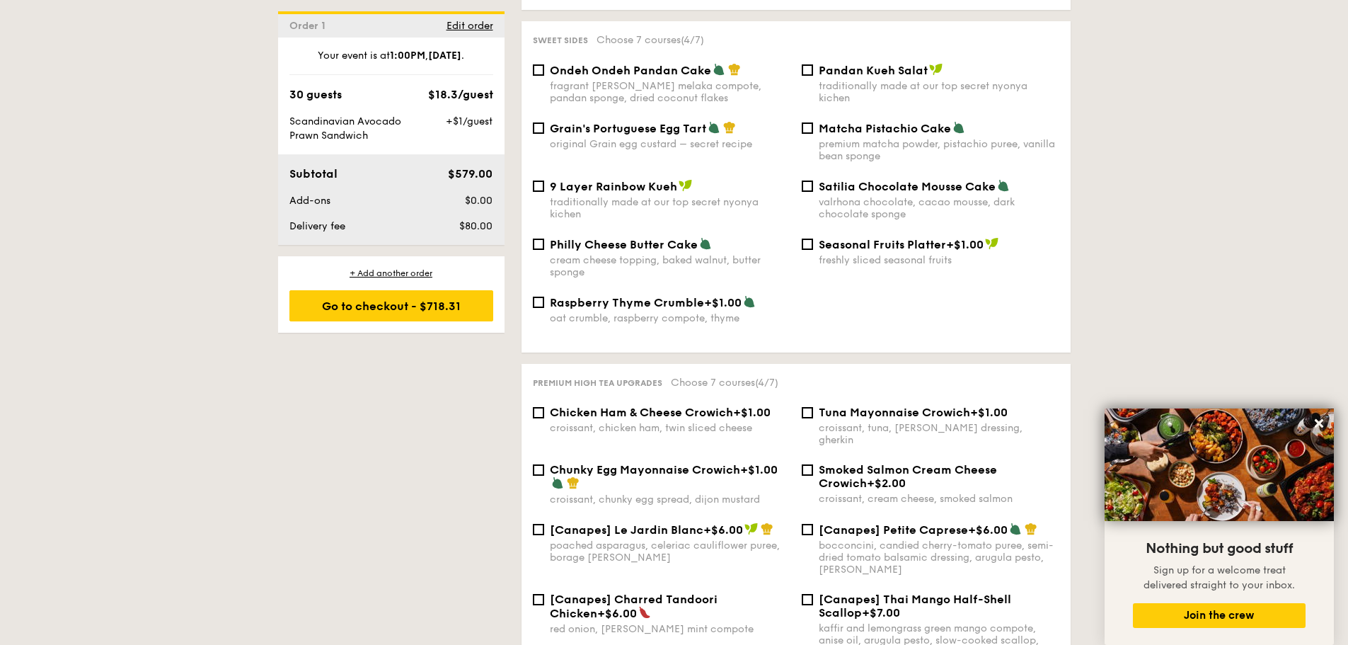
scroll to position [1692, 0]
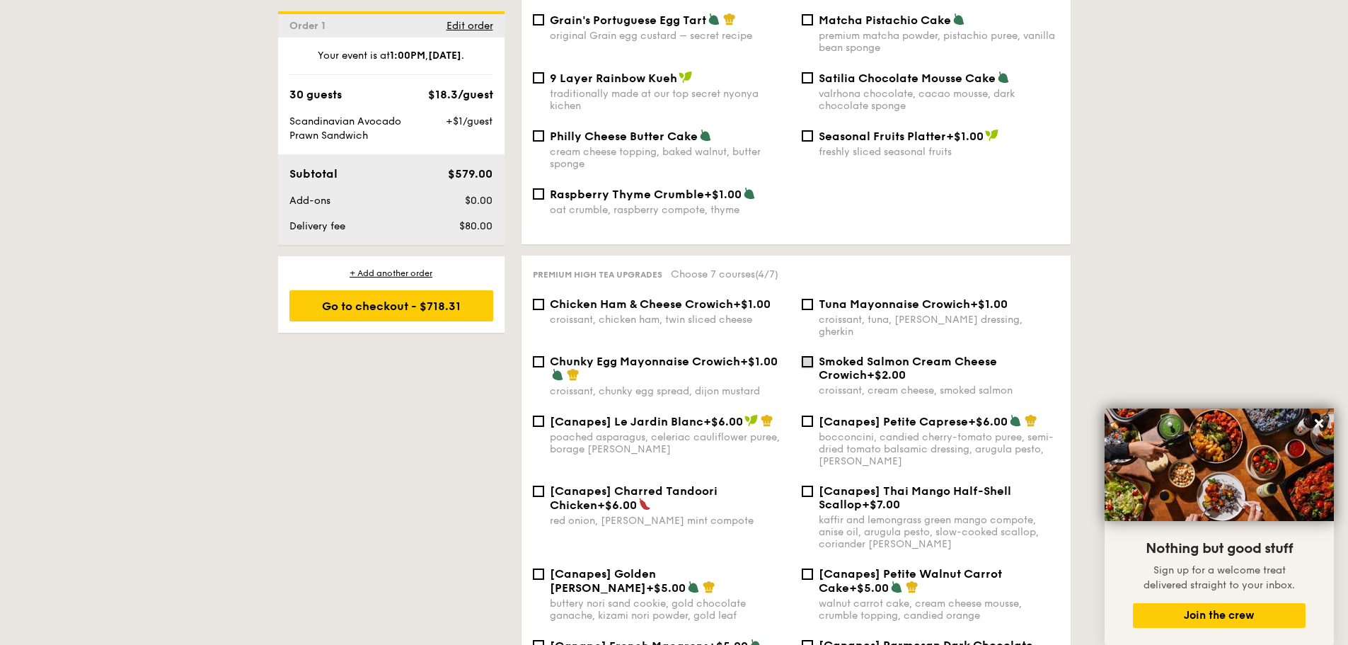
click at [807, 356] on input "Smoked Salmon Cream Cheese Crowich +$2.00 croissant, cream cheese, smoked salmon" at bounding box center [807, 361] width 11 height 11
checkbox input "true"
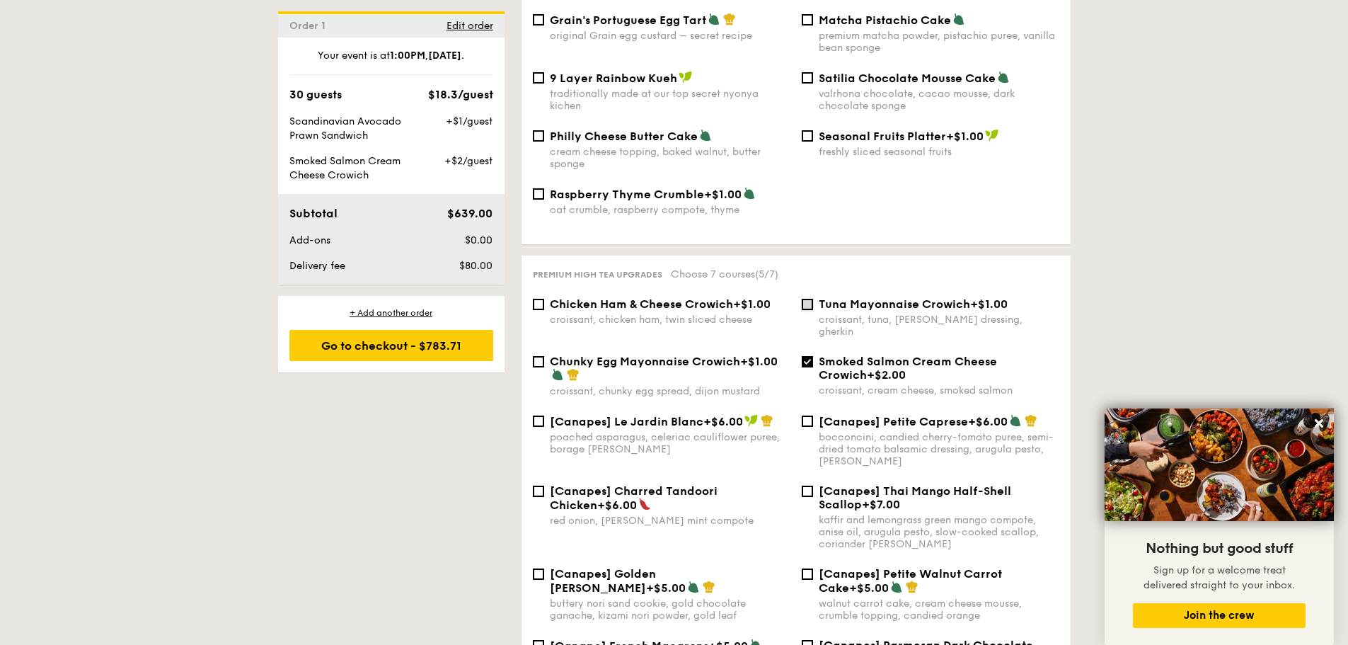
click at [807, 299] on input "Tuna Mayonnaise Crowich +$1.00 croissant, tuna, caesar dressing, gherkin" at bounding box center [807, 304] width 11 height 11
checkbox input "true"
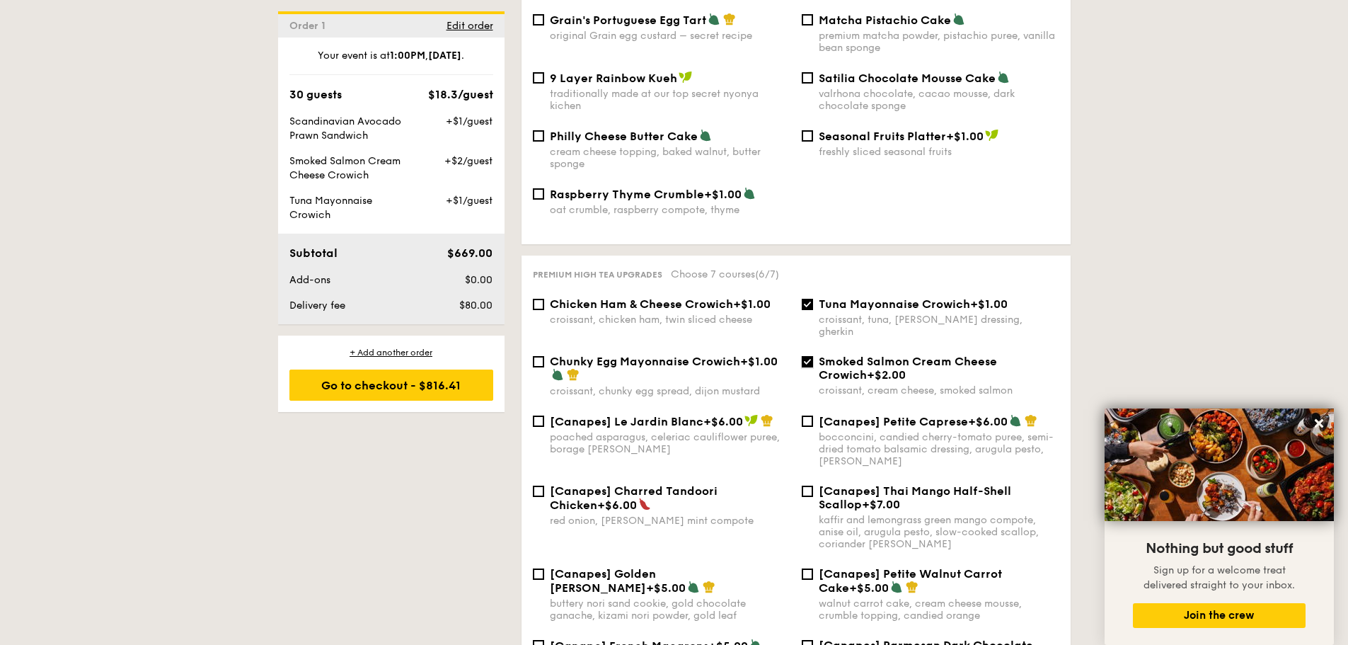
click at [810, 356] on input "Smoked Salmon Cream Cheese Crowich +$2.00 croissant, cream cheese, smoked salmon" at bounding box center [807, 361] width 11 height 11
checkbox input "false"
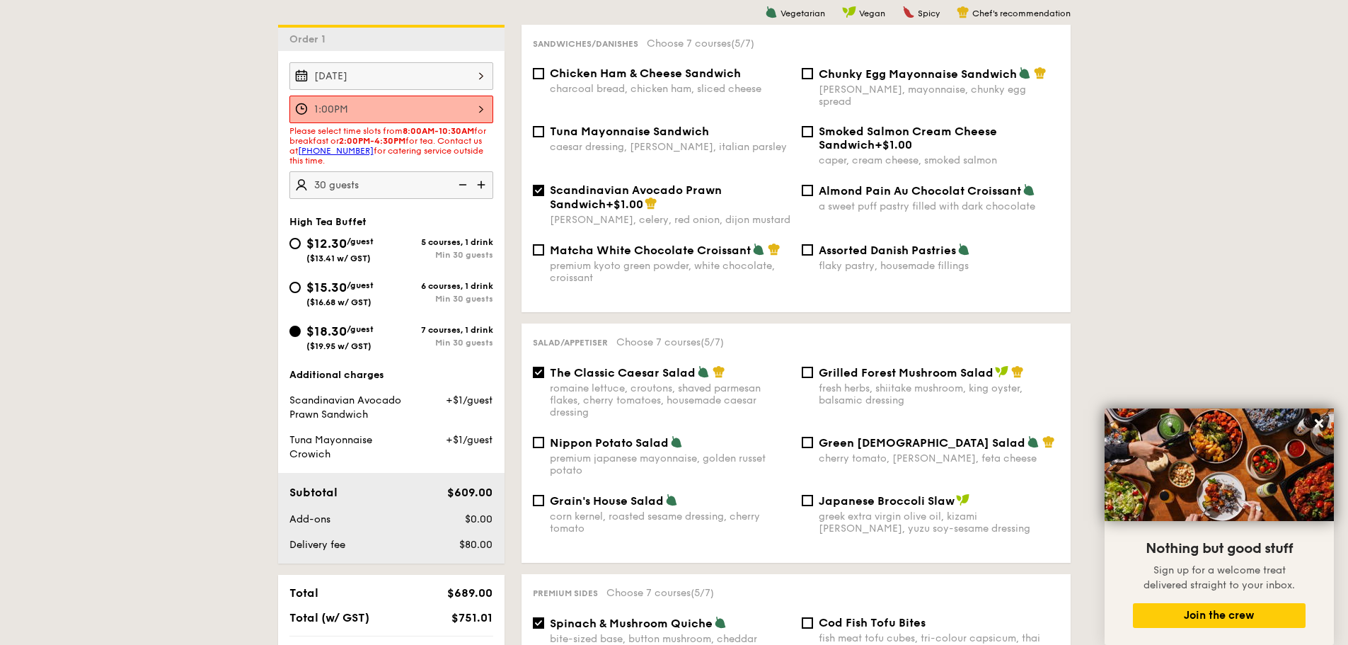
scroll to position [382, 0]
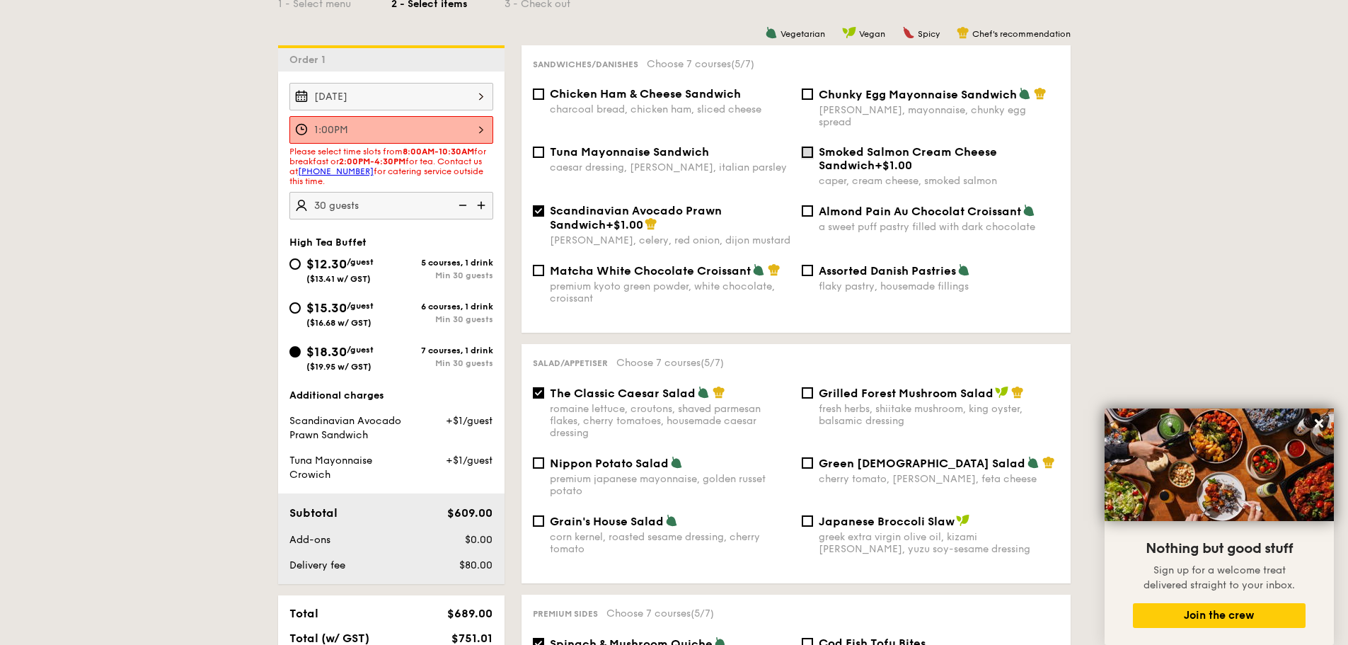
click at [805, 146] on input "Smoked Salmon Cream Cheese Sandwich +$1.00 caper, cream cheese, smoked salmon" at bounding box center [807, 151] width 11 height 11
checkbox input "true"
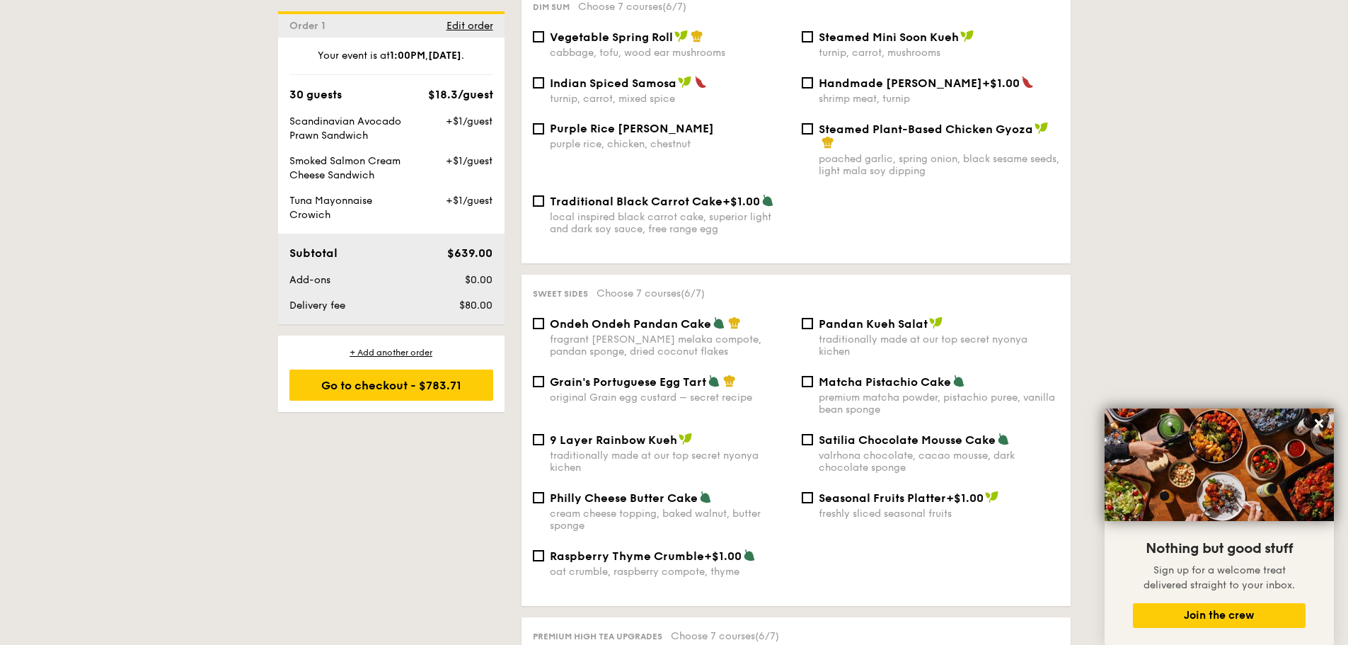
scroll to position [1373, 0]
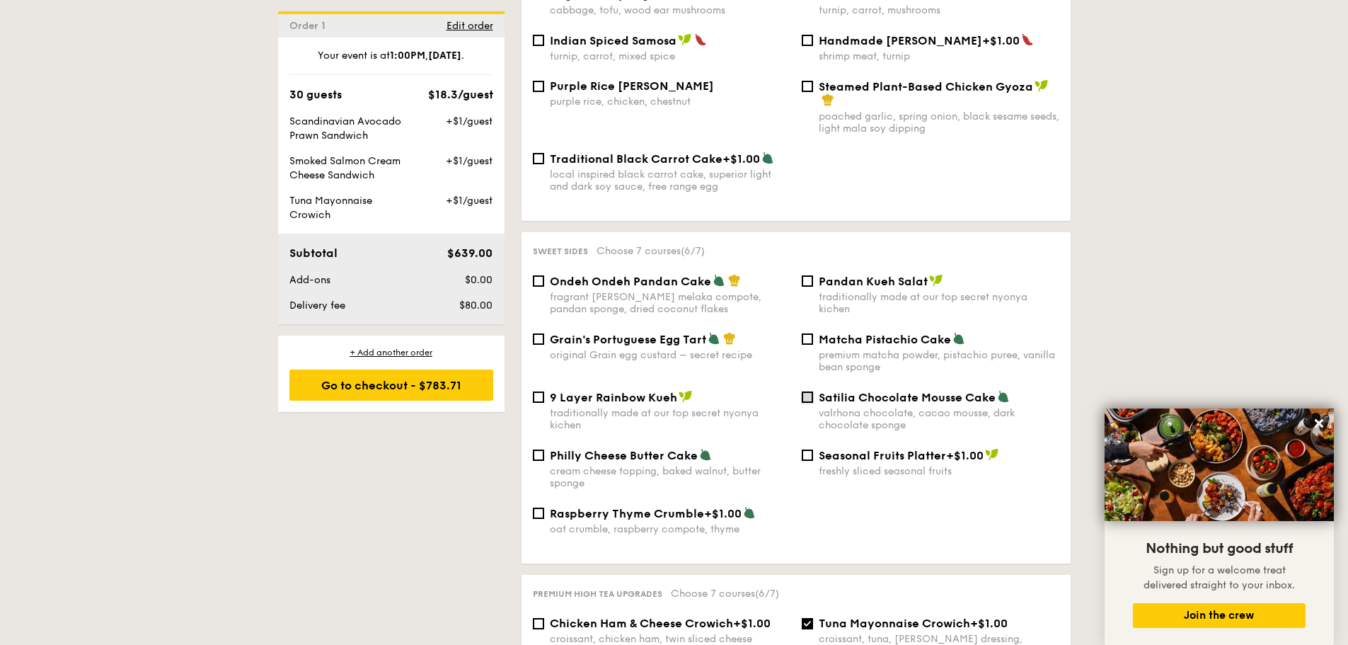
click at [807, 391] on input "Satilia Chocolate Mousse Cake valrhona chocolate, cacao mousse, dark chocolate …" at bounding box center [807, 396] width 11 height 11
checkbox input "true"
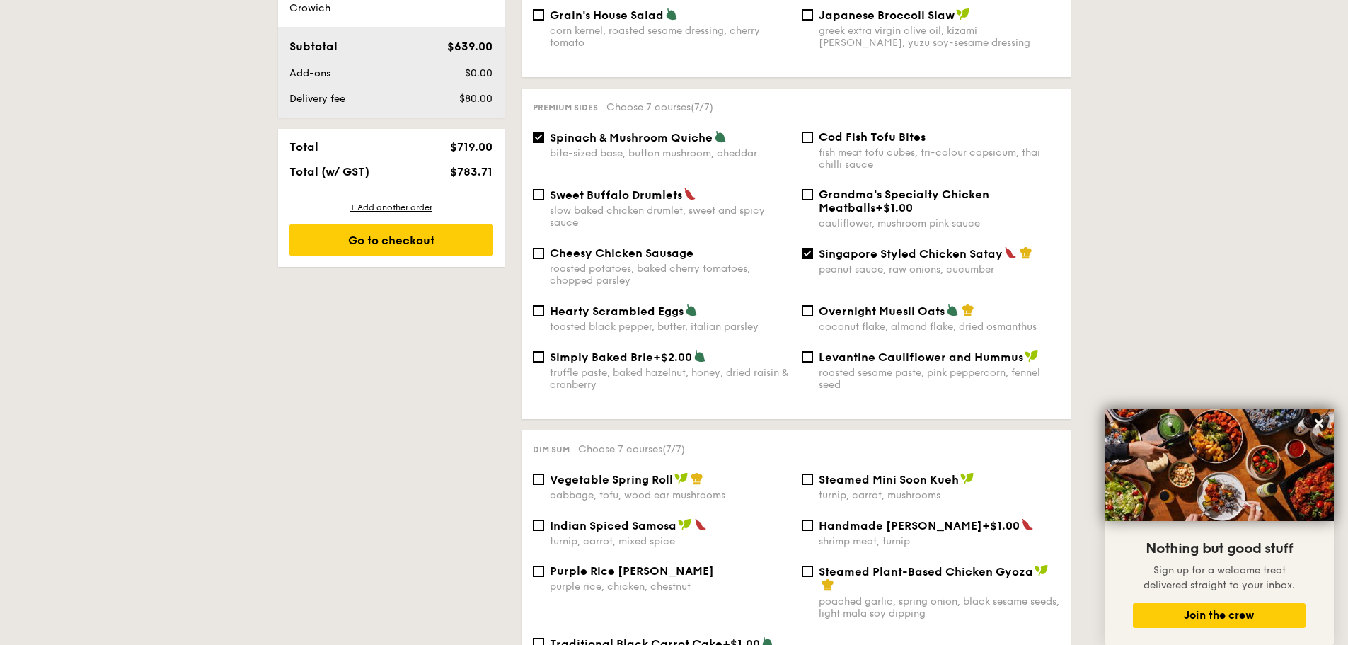
scroll to position [948, 0]
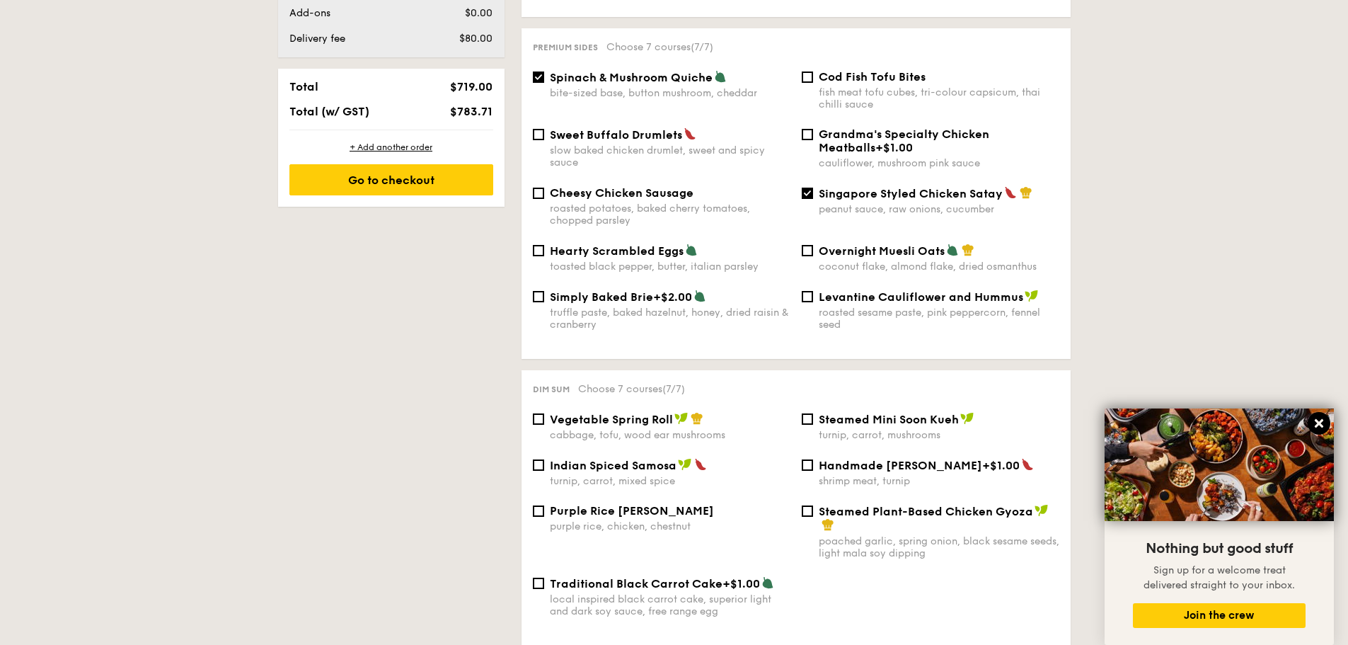
click at [1320, 420] on icon at bounding box center [1319, 423] width 13 height 13
